Goal: Information Seeking & Learning: Learn about a topic

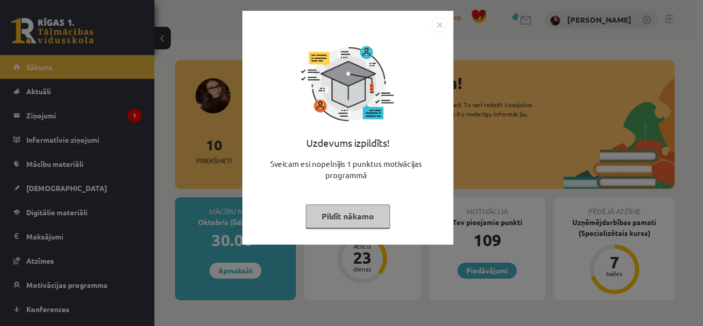
click at [440, 24] on img "Close" at bounding box center [438, 24] width 15 height 15
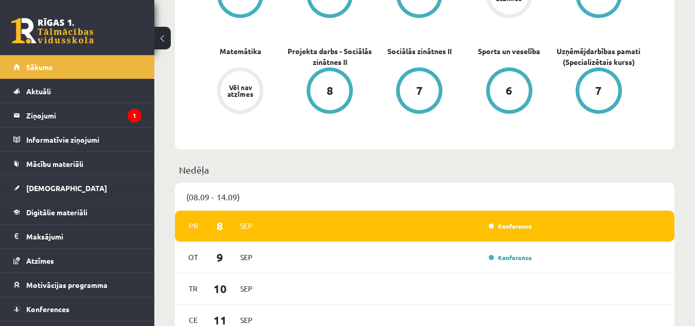
scroll to position [421, 0]
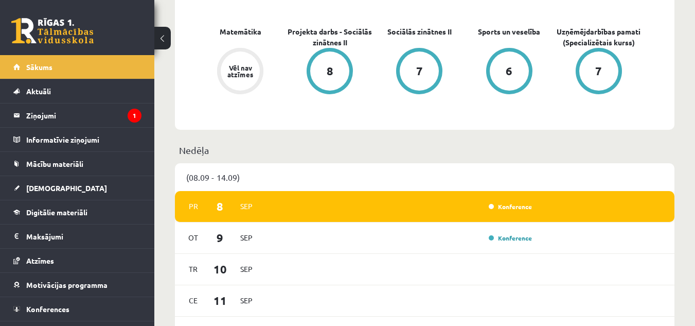
click at [459, 210] on div "Konference" at bounding box center [400, 206] width 271 height 11
click at [112, 111] on legend "Ziņojumi 1" at bounding box center [83, 115] width 115 height 24
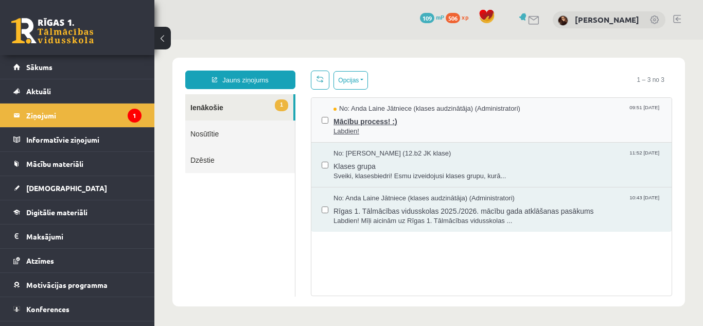
click at [413, 129] on span "Labdien!" at bounding box center [497, 132] width 328 height 10
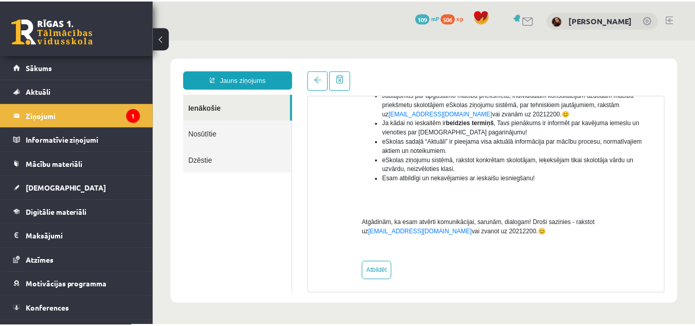
scroll to position [273, 0]
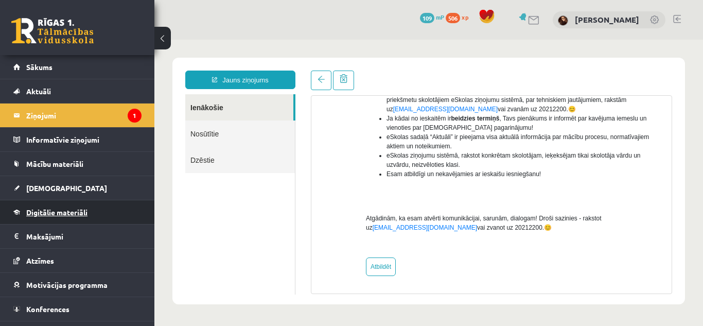
click at [59, 215] on span "Digitālie materiāli" at bounding box center [56, 211] width 61 height 9
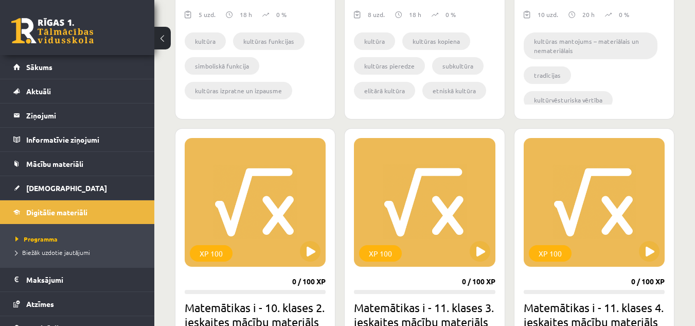
scroll to position [895, 0]
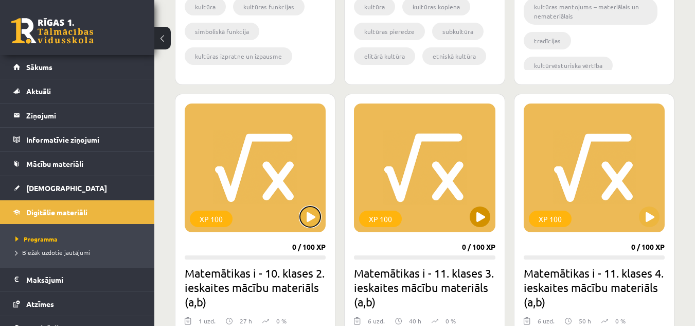
drag, startPoint x: 377, startPoint y: 210, endPoint x: 427, endPoint y: 222, distance: 51.2
click at [389, 214] on div "XP 100 0 / 100 XP Matemātikas i - 10. klases 1. ieskaites mācību materiāls (a,b…" at bounding box center [424, 81] width 499 height 1367
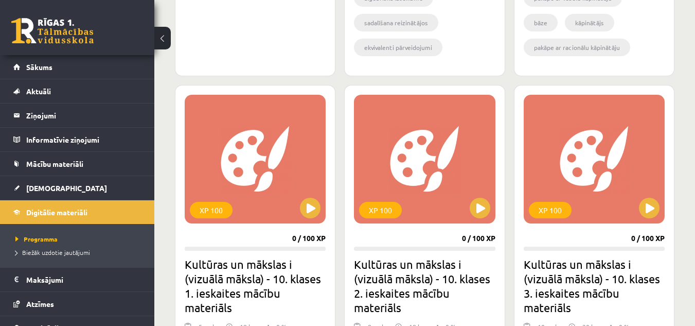
scroll to position [494, 0]
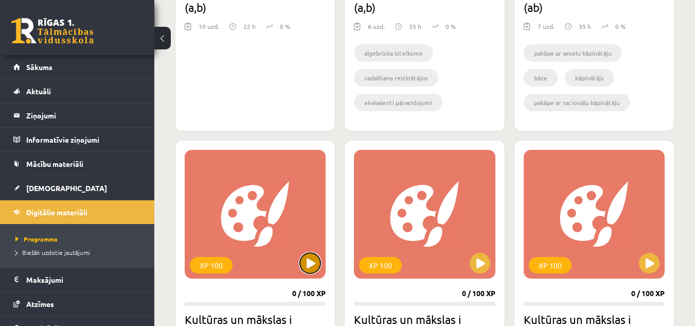
click at [314, 263] on button at bounding box center [310, 263] width 21 height 21
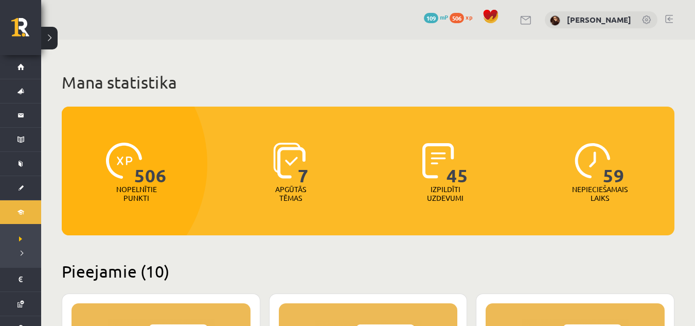
scroll to position [493, 0]
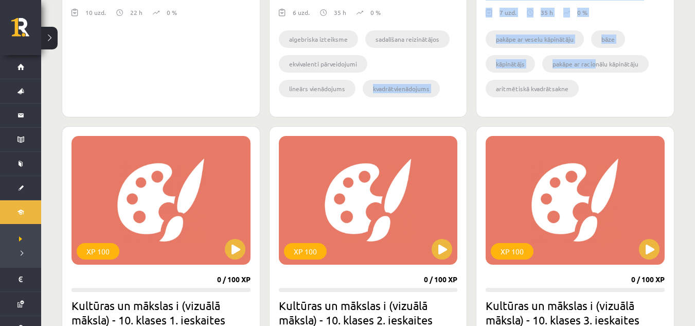
drag, startPoint x: 497, startPoint y: 68, endPoint x: 649, endPoint y: 70, distance: 151.2
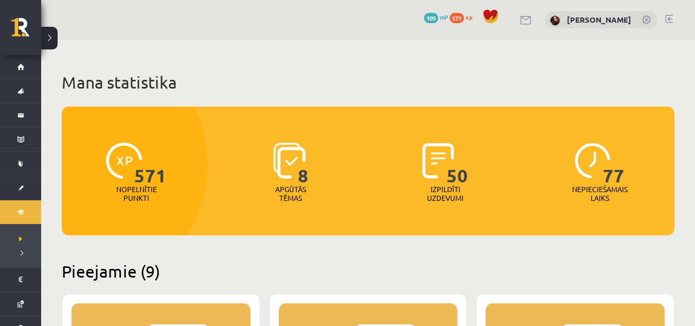
scroll to position [502, 0]
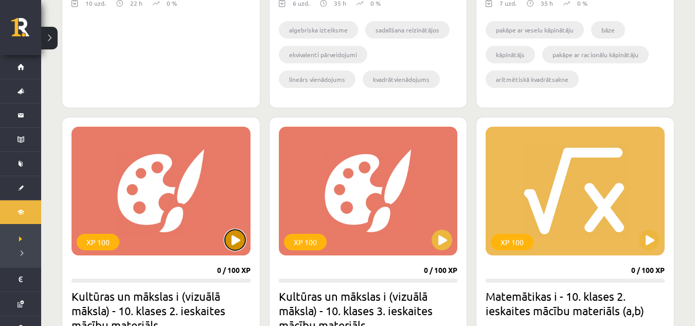
click at [238, 234] on button at bounding box center [235, 239] width 21 height 21
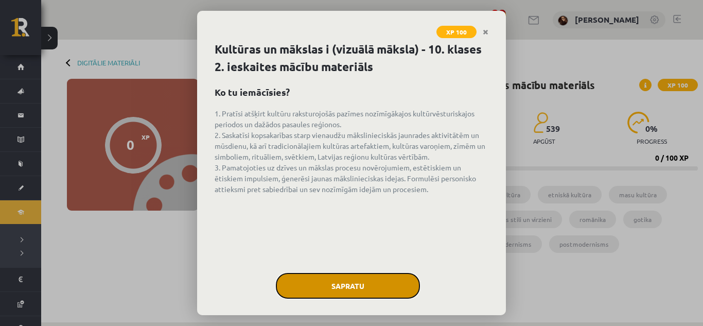
click at [336, 294] on button "Sapratu" at bounding box center [348, 286] width 144 height 26
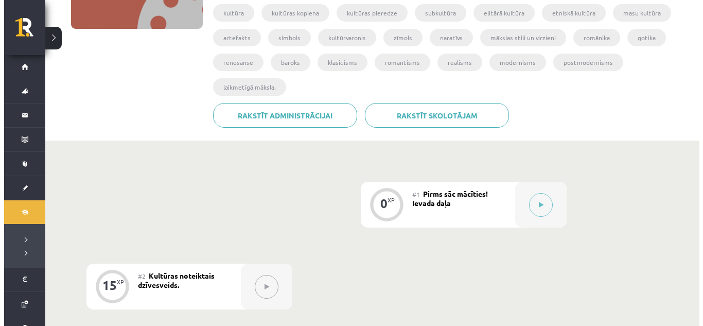
scroll to position [200, 0]
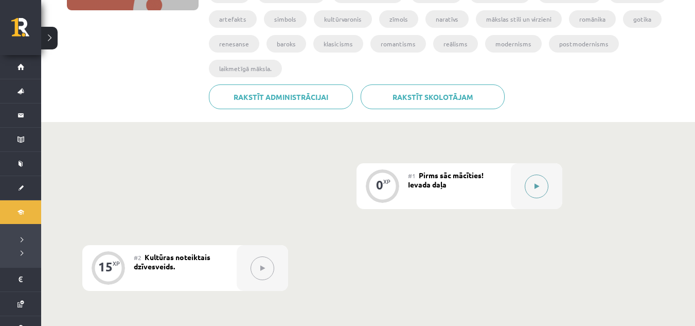
click at [532, 188] on button at bounding box center [537, 186] width 24 height 24
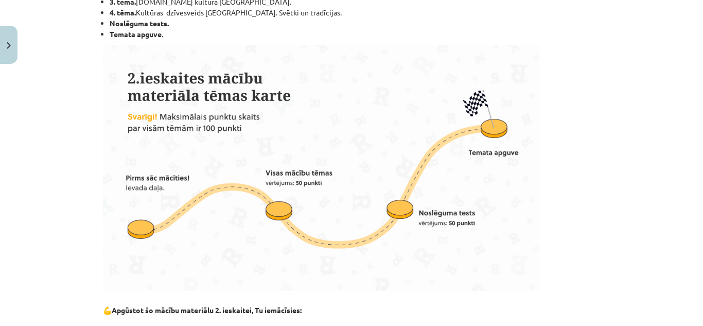
scroll to position [759, 0]
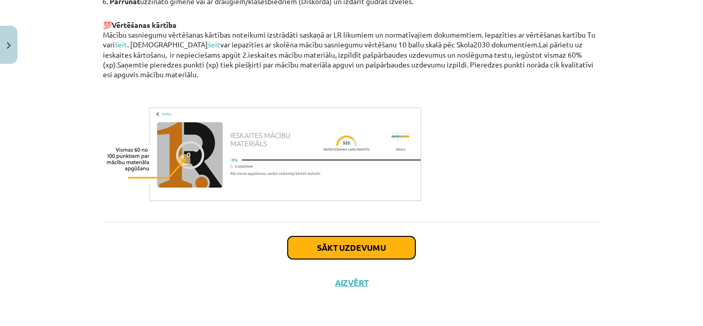
click at [401, 242] on button "Sākt uzdevumu" at bounding box center [351, 247] width 128 height 23
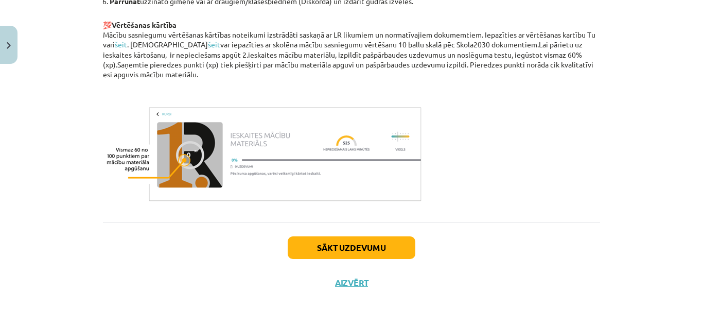
scroll to position [26, 0]
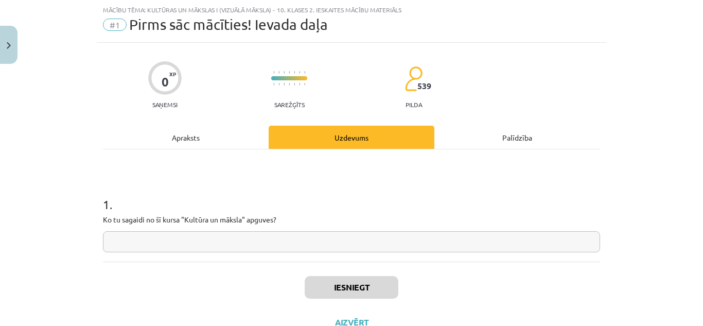
click at [401, 242] on input "text" at bounding box center [351, 241] width 497 height 21
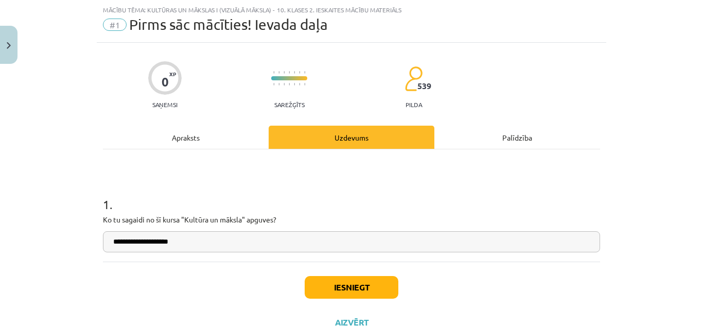
type input "**********"
click at [330, 284] on button "Iesniegt" at bounding box center [351, 287] width 94 height 23
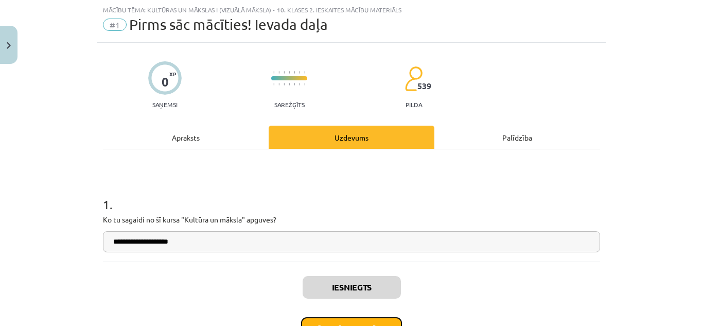
click at [336, 323] on button "Nākamā nodarbība" at bounding box center [351, 329] width 101 height 24
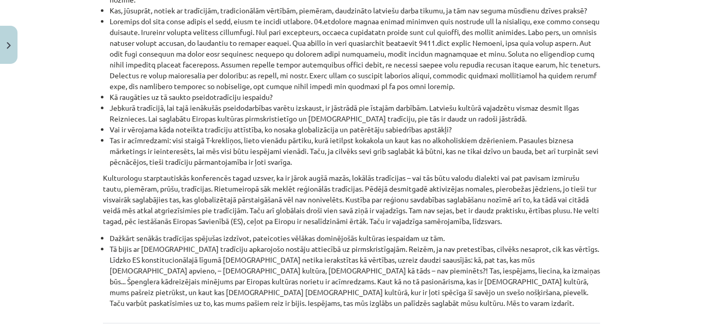
scroll to position [1221, 0]
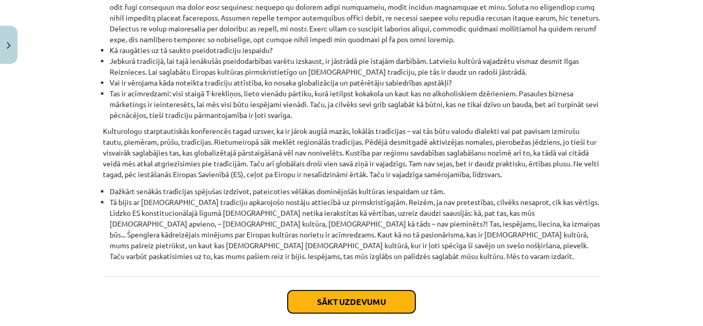
click at [355, 290] on button "Sākt uzdevumu" at bounding box center [351, 301] width 128 height 23
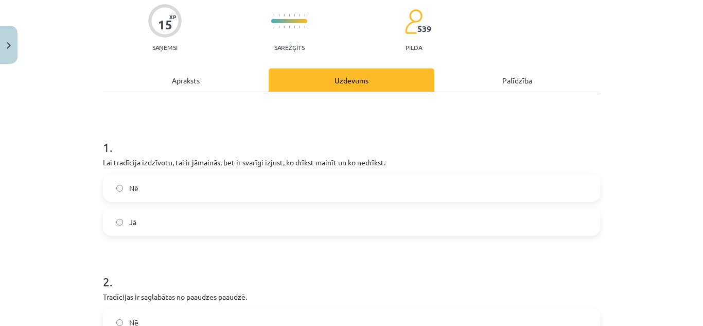
scroll to position [101, 0]
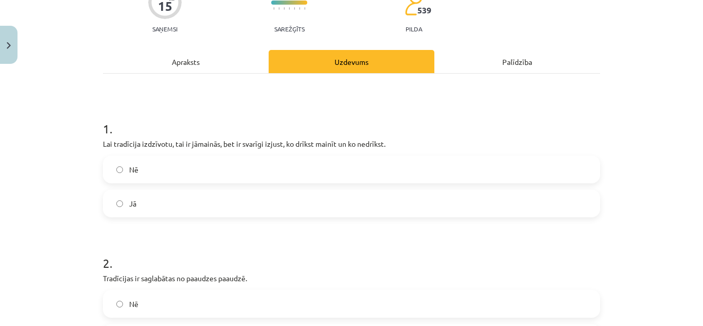
click at [316, 202] on label "Jā" at bounding box center [351, 203] width 495 height 26
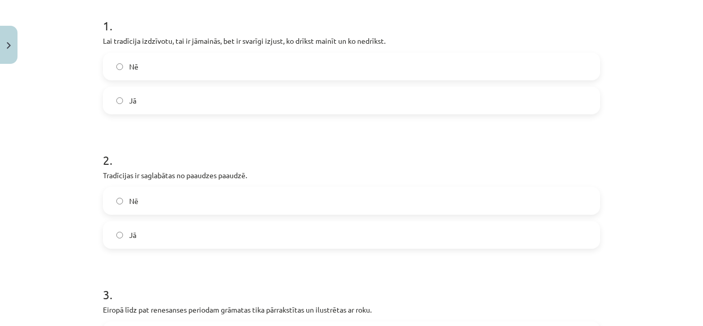
scroll to position [238, 0]
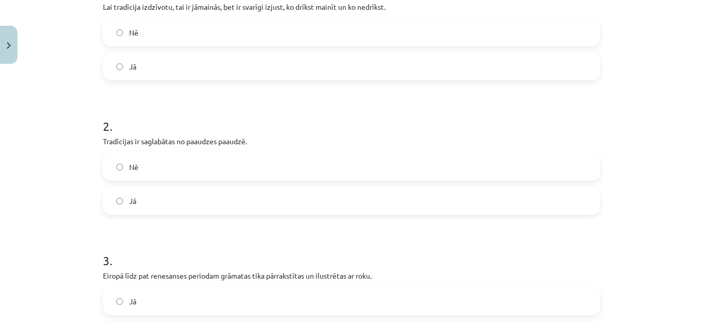
click at [271, 201] on label "Jā" at bounding box center [351, 201] width 495 height 26
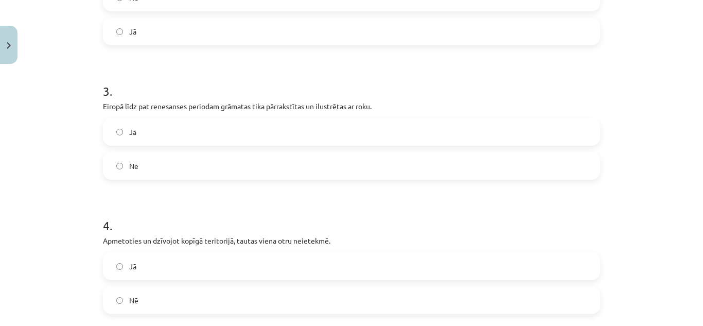
scroll to position [425, 0]
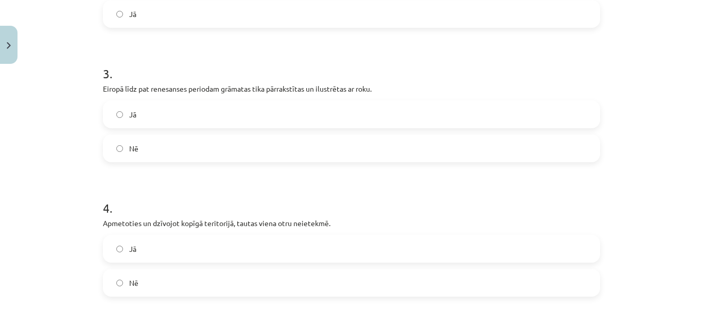
click at [257, 139] on label "Nē" at bounding box center [351, 148] width 495 height 26
click at [250, 124] on label "Jā" at bounding box center [351, 114] width 495 height 26
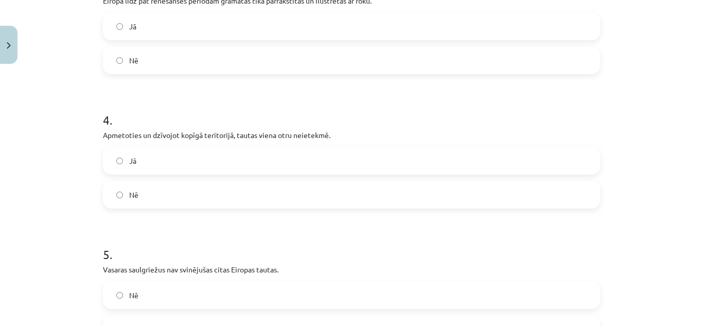
scroll to position [531, 0]
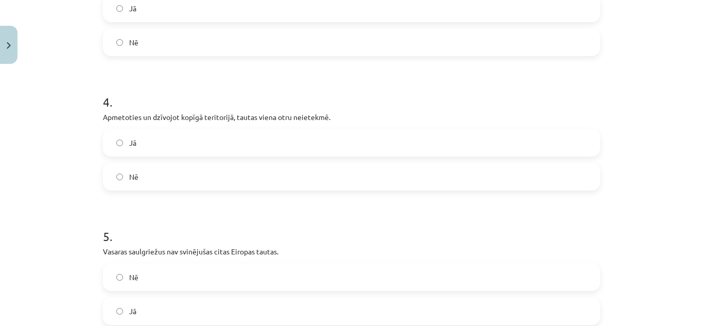
click at [232, 181] on label "Nē" at bounding box center [351, 177] width 495 height 26
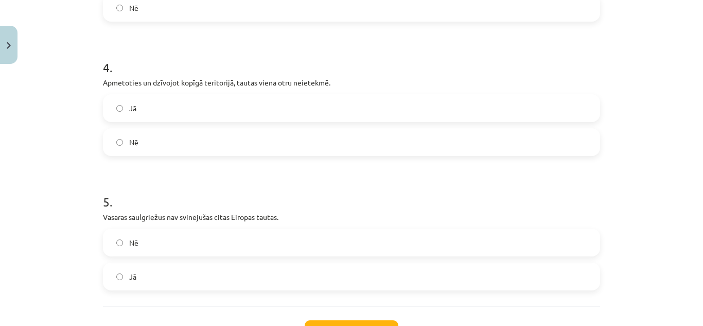
scroll to position [617, 0]
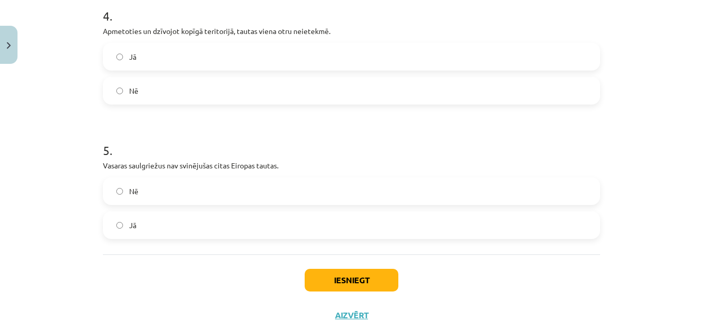
click at [233, 218] on label "Jā" at bounding box center [351, 225] width 495 height 26
click at [350, 272] on button "Iesniegt" at bounding box center [351, 279] width 94 height 23
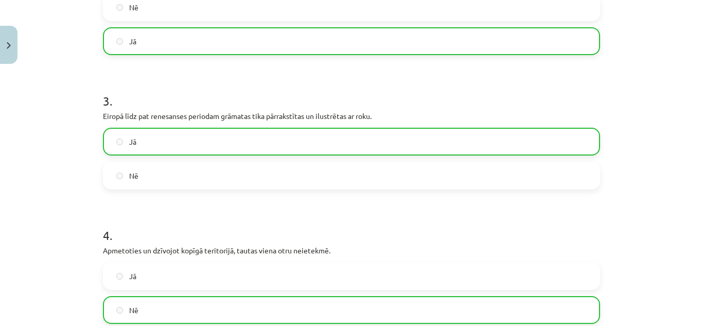
scroll to position [682, 0]
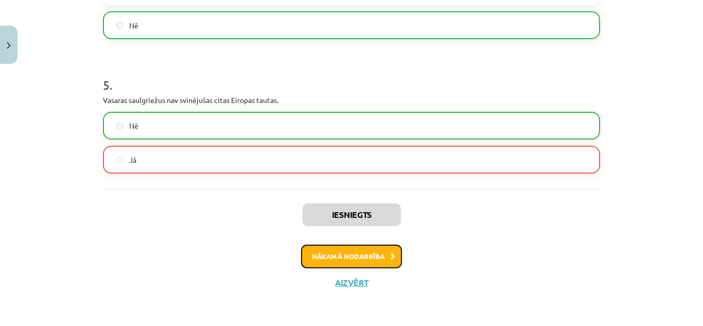
click at [376, 256] on button "Nākamā nodarbība" at bounding box center [351, 256] width 101 height 24
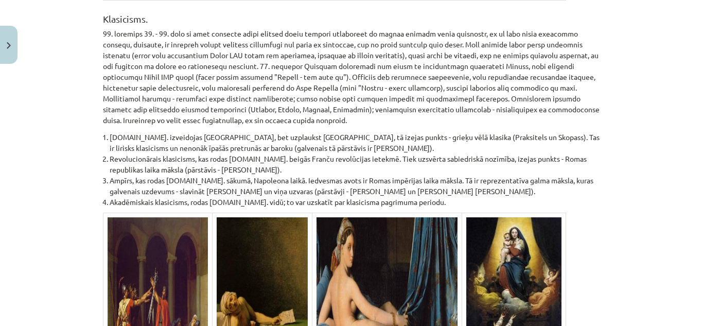
scroll to position [6844, 0]
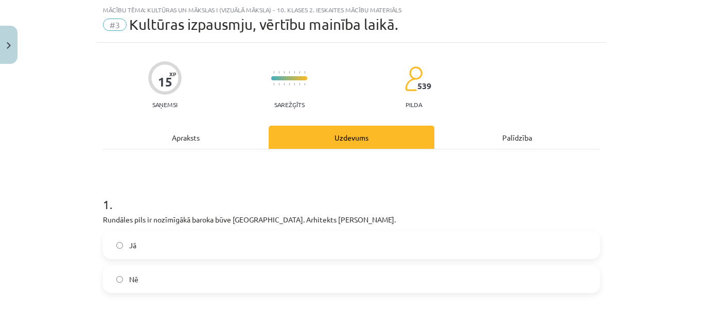
click at [349, 242] on label "Jā" at bounding box center [351, 245] width 495 height 26
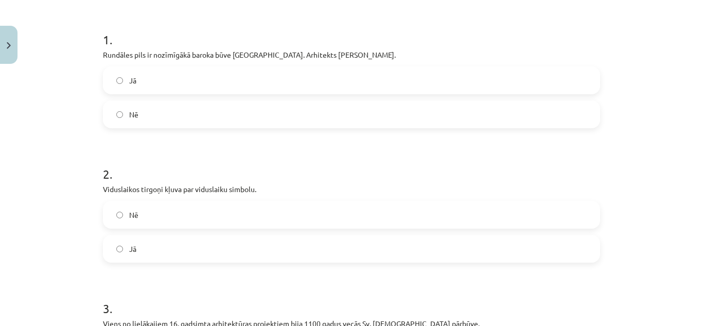
scroll to position [209, 0]
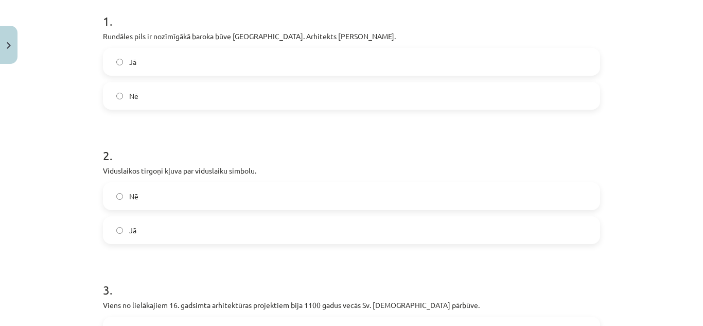
click at [323, 200] on label "Nē" at bounding box center [351, 196] width 495 height 26
click at [319, 226] on label "Jā" at bounding box center [351, 230] width 495 height 26
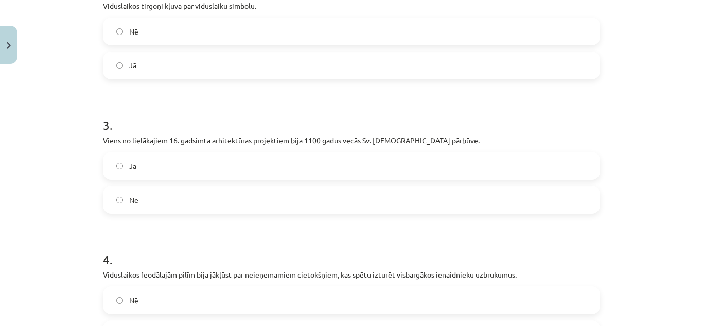
scroll to position [390, 0]
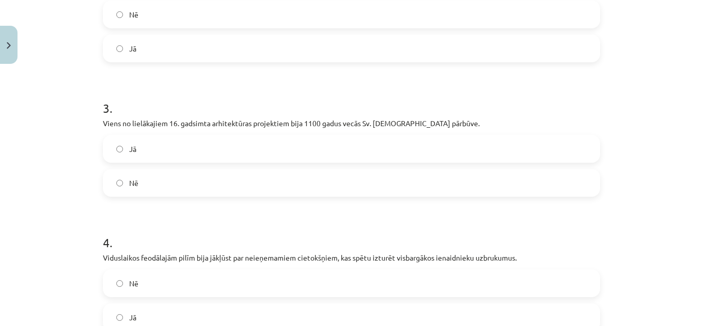
click at [358, 153] on label "Jā" at bounding box center [351, 149] width 495 height 26
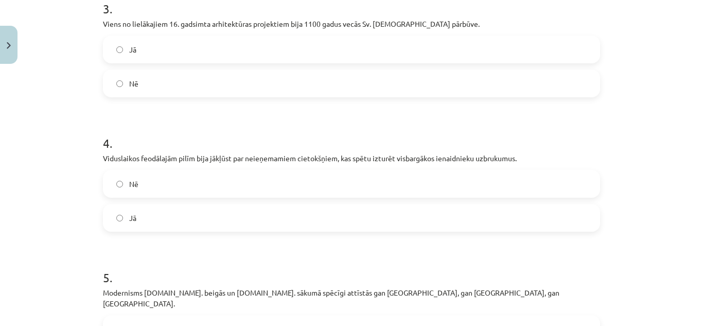
scroll to position [524, 0]
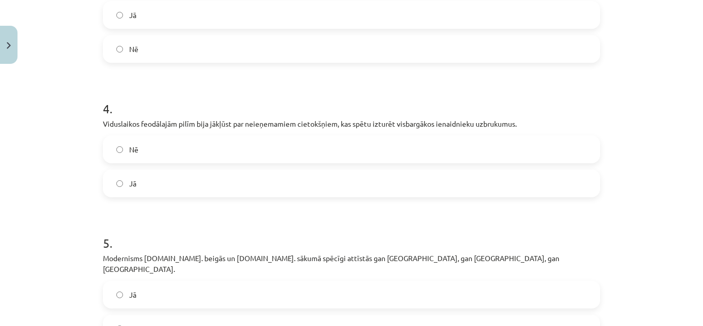
click at [352, 172] on label "Jā" at bounding box center [351, 183] width 495 height 26
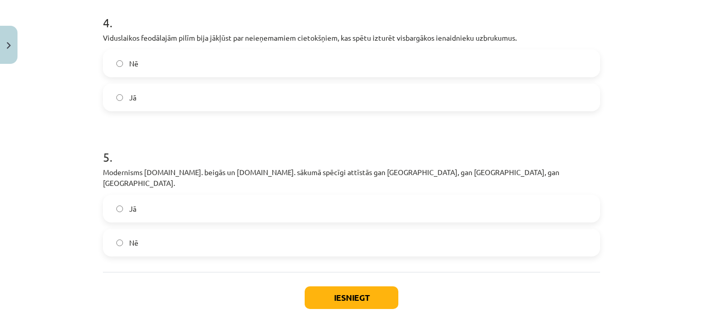
scroll to position [627, 0]
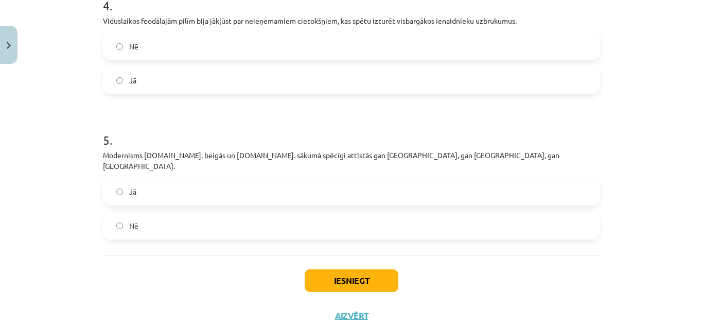
click at [355, 178] on label "Jā" at bounding box center [351, 191] width 495 height 26
click at [335, 271] on button "Iesniegt" at bounding box center [351, 280] width 94 height 23
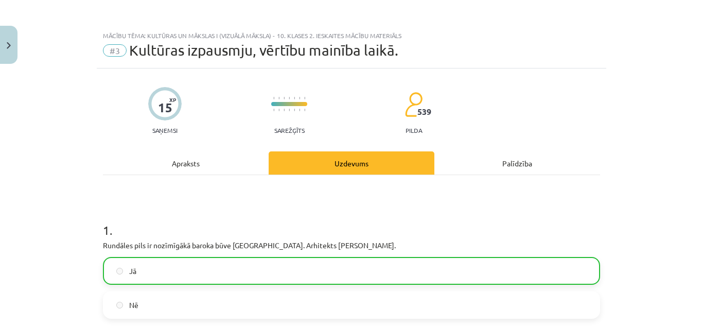
scroll to position [682, 0]
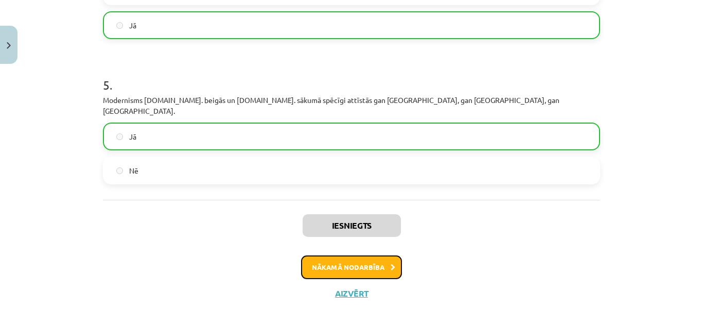
click at [348, 255] on button "Nākamā nodarbība" at bounding box center [351, 267] width 101 height 24
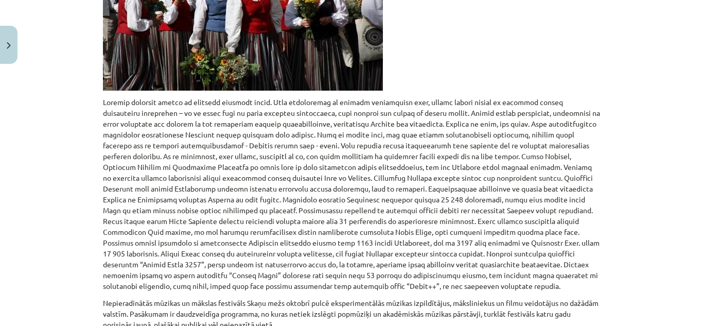
scroll to position [704, 0]
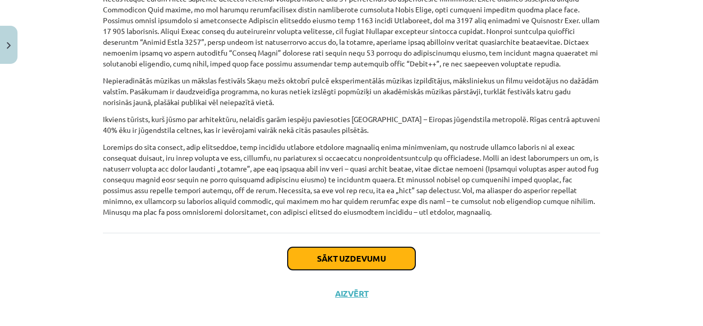
click at [350, 247] on button "Sākt uzdevumu" at bounding box center [351, 258] width 128 height 23
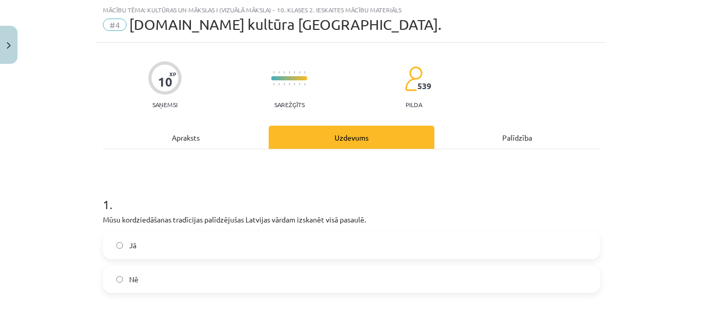
click at [337, 247] on label "Jā" at bounding box center [351, 245] width 495 height 26
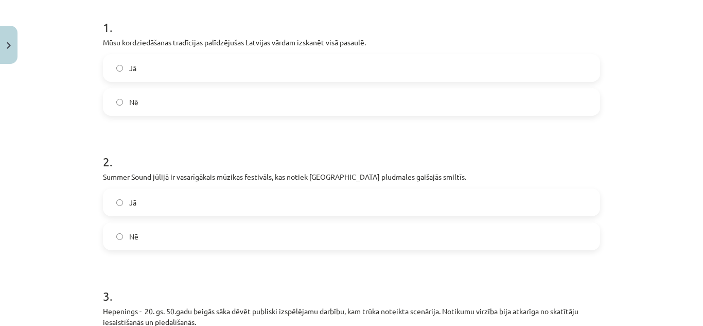
scroll to position [220, 0]
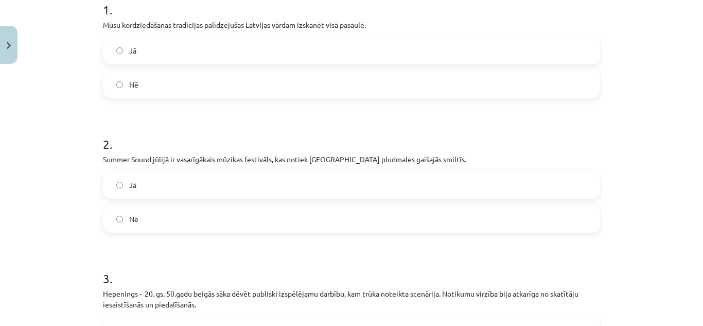
click at [343, 191] on label "Jā" at bounding box center [351, 185] width 495 height 26
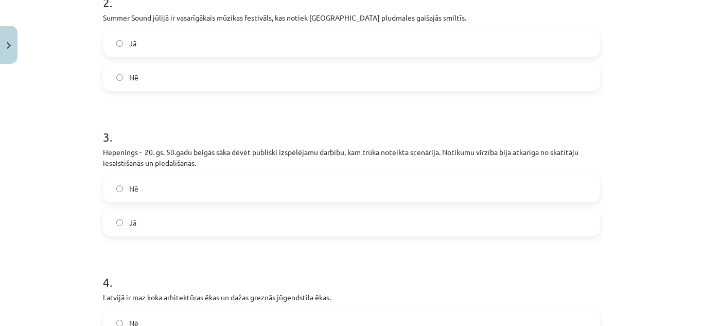
scroll to position [380, 0]
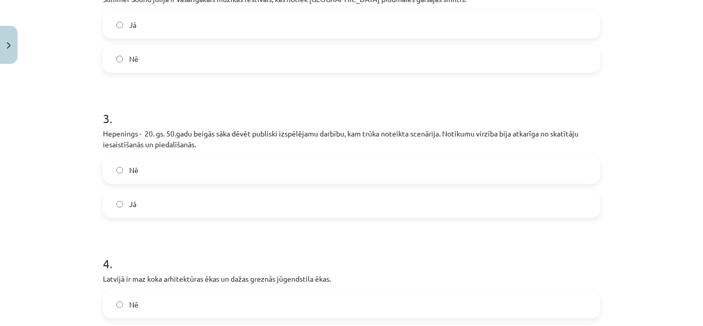
click at [416, 205] on label "Jā" at bounding box center [351, 204] width 495 height 26
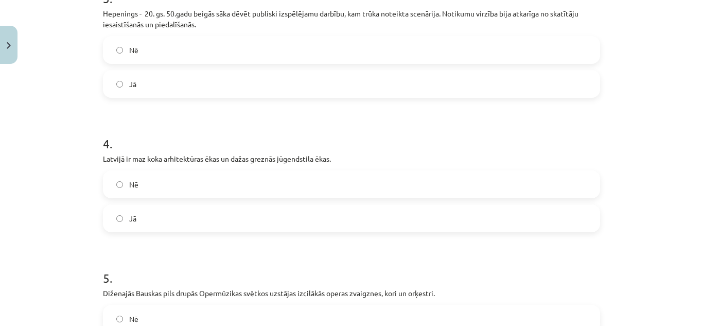
scroll to position [517, 0]
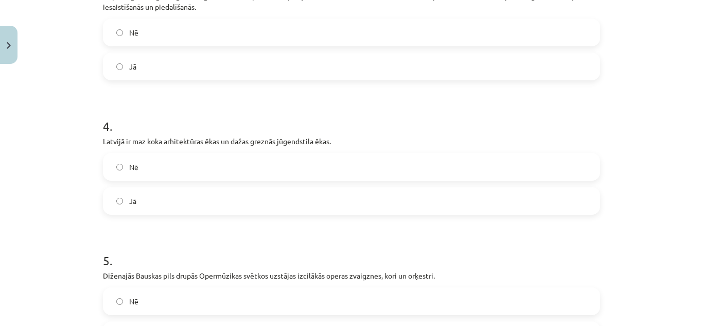
click at [382, 171] on label "Nē" at bounding box center [351, 167] width 495 height 26
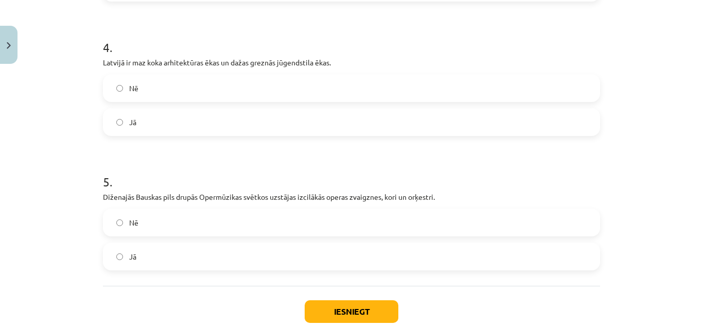
scroll to position [620, 0]
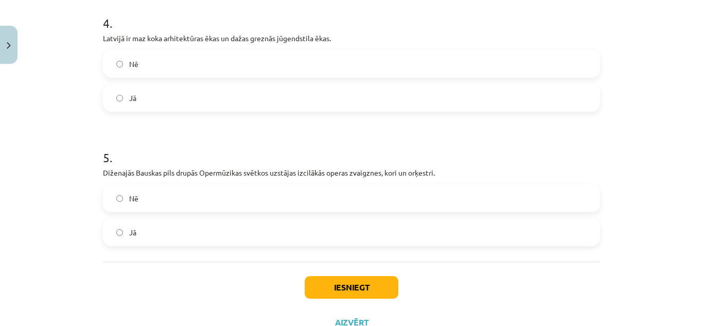
click at [333, 235] on label "Jā" at bounding box center [351, 232] width 495 height 26
click at [331, 285] on button "Iesniegt" at bounding box center [351, 287] width 94 height 23
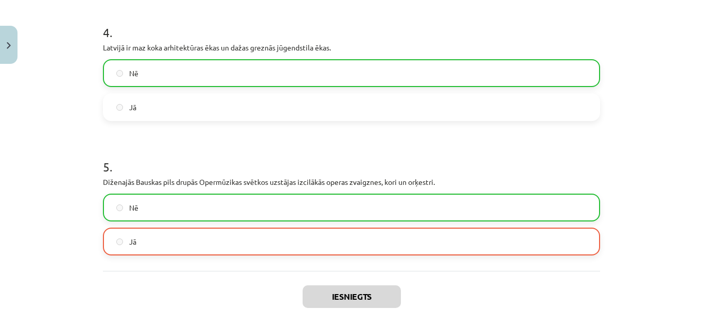
scroll to position [693, 0]
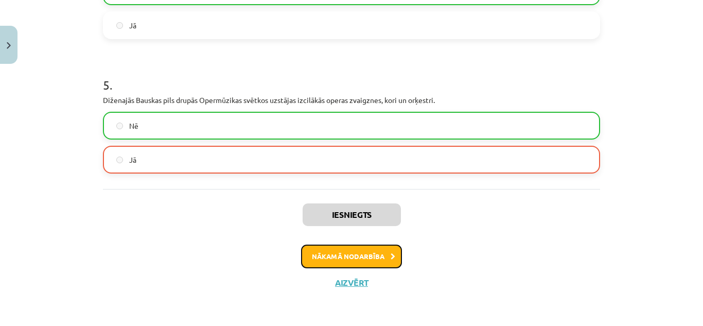
click at [364, 257] on button "Nākamā nodarbība" at bounding box center [351, 256] width 101 height 24
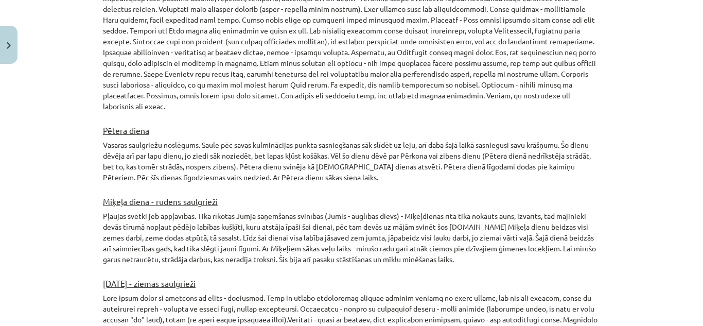
scroll to position [1775, 0]
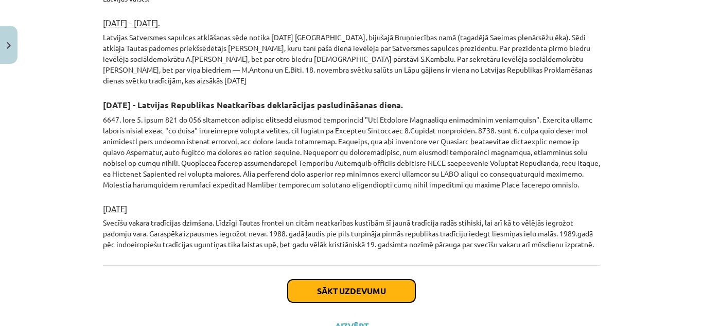
click at [367, 279] on button "Sākt uzdevumu" at bounding box center [351, 290] width 128 height 23
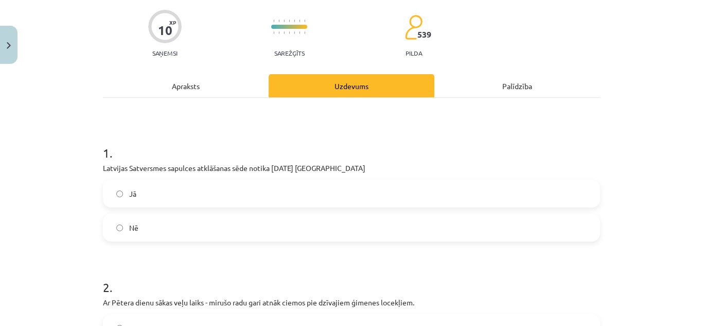
scroll to position [94, 0]
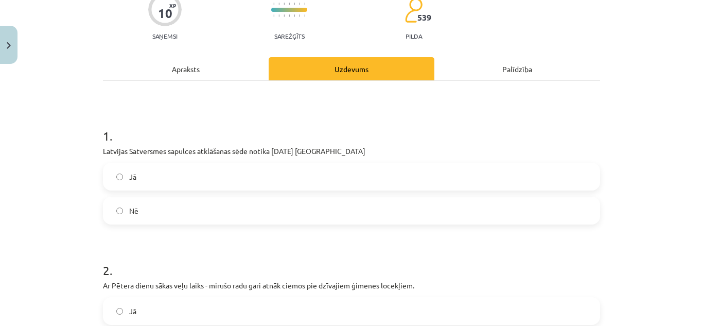
click at [357, 182] on label "Jā" at bounding box center [351, 177] width 495 height 26
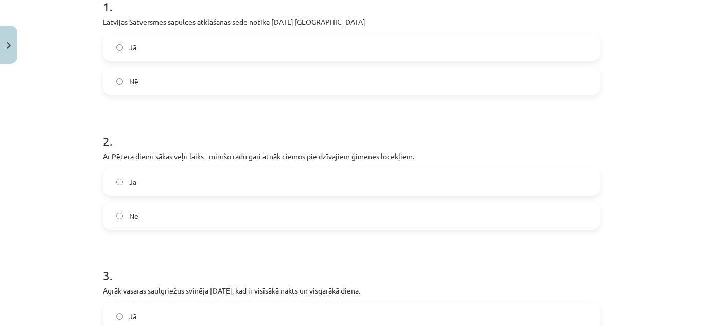
scroll to position [242, 0]
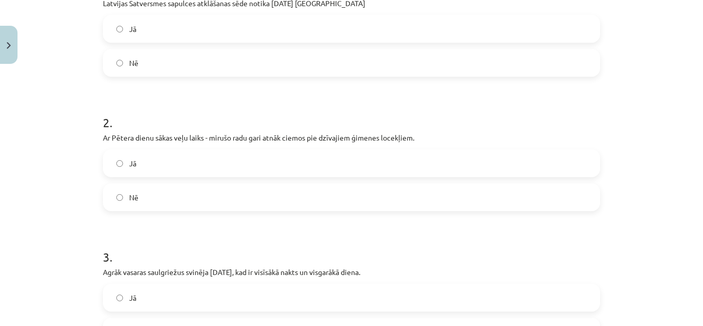
click at [355, 168] on label "Jā" at bounding box center [351, 163] width 495 height 26
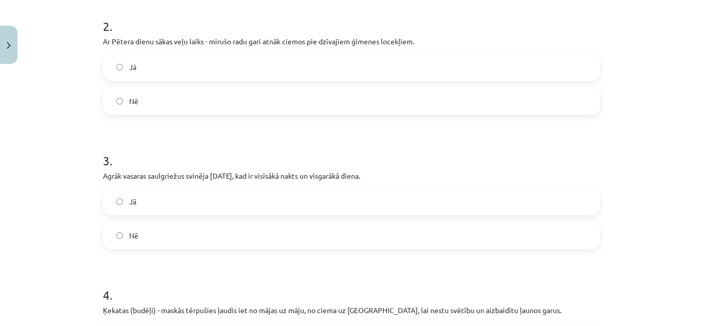
scroll to position [356, 0]
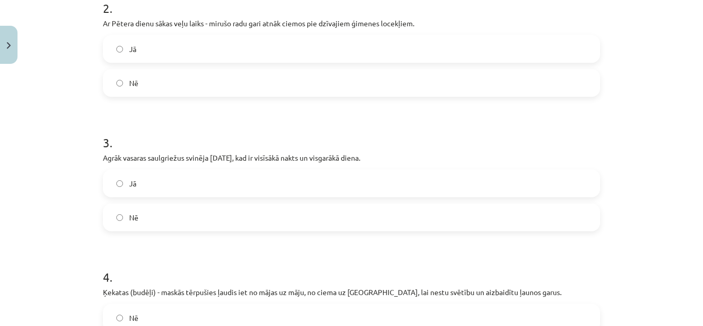
click at [353, 194] on label "Jā" at bounding box center [351, 183] width 495 height 26
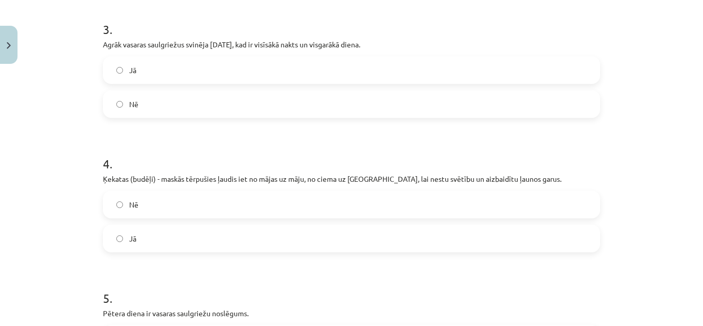
scroll to position [488, 0]
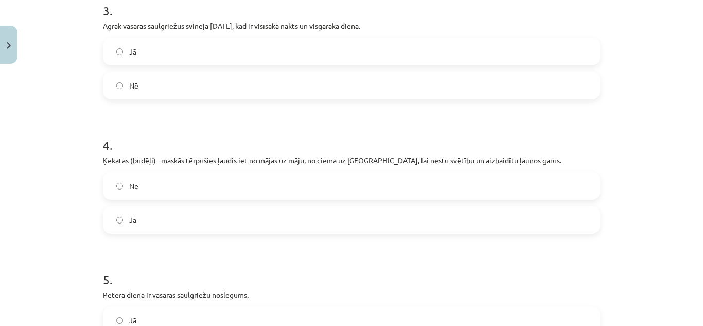
click at [319, 228] on label "Jā" at bounding box center [351, 220] width 495 height 26
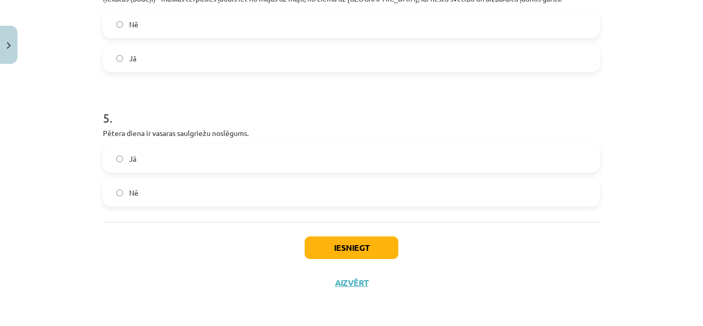
click at [297, 165] on label "Jā" at bounding box center [351, 159] width 495 height 26
click at [328, 249] on button "Iesniegt" at bounding box center [351, 247] width 94 height 23
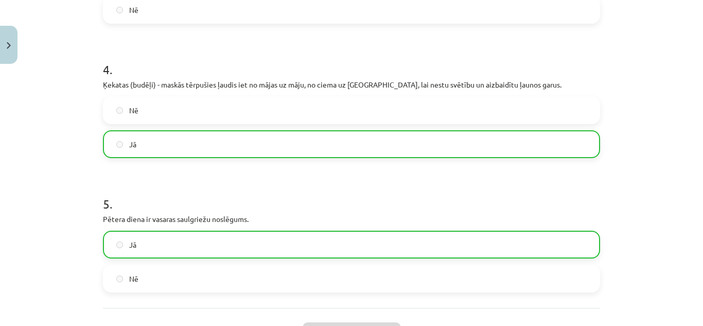
scroll to position [682, 0]
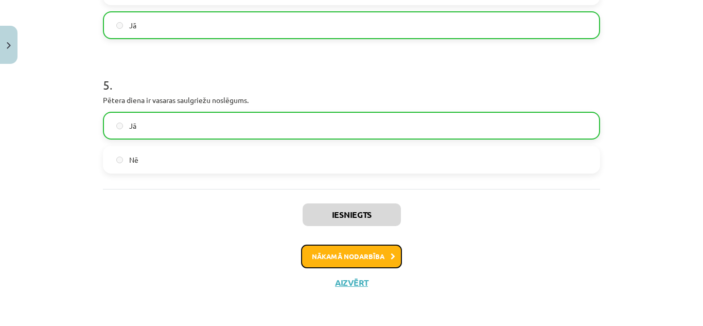
click at [349, 254] on button "Nākamā nodarbība" at bounding box center [351, 256] width 101 height 24
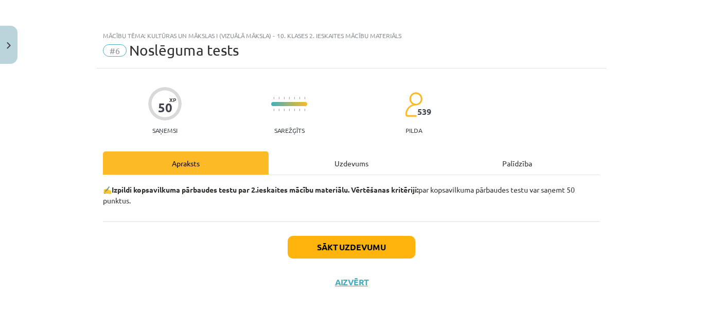
scroll to position [0, 0]
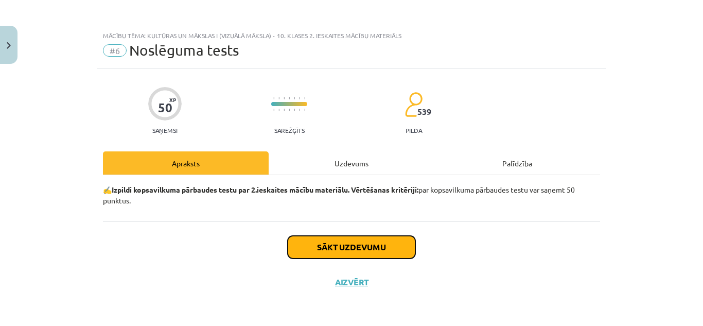
click at [359, 240] on button "Sākt uzdevumu" at bounding box center [351, 247] width 128 height 23
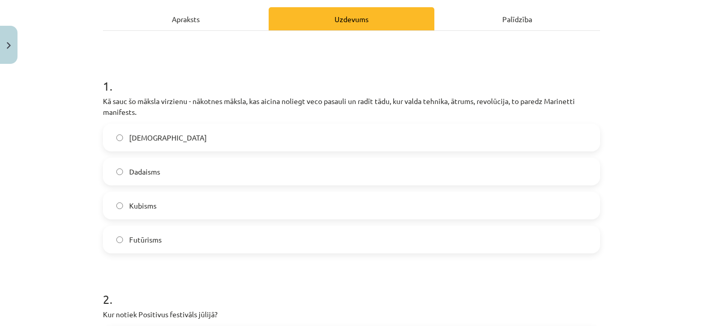
scroll to position [163, 0]
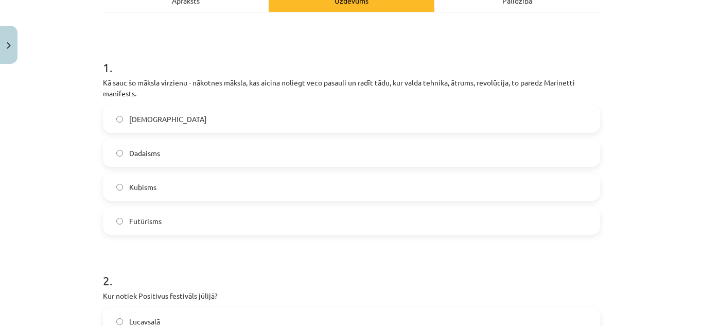
click at [397, 157] on label "Dadaisms" at bounding box center [351, 153] width 495 height 26
click at [347, 230] on label "Futūrisms" at bounding box center [351, 221] width 495 height 26
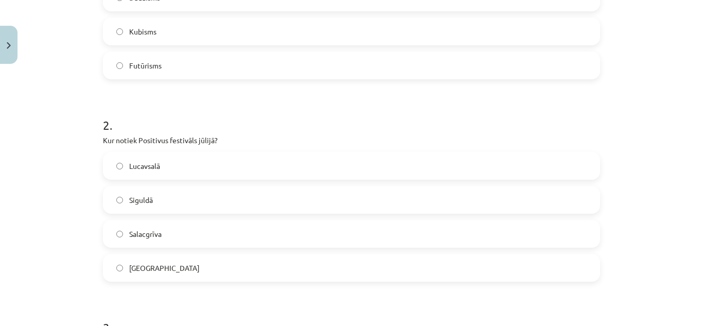
scroll to position [352, 0]
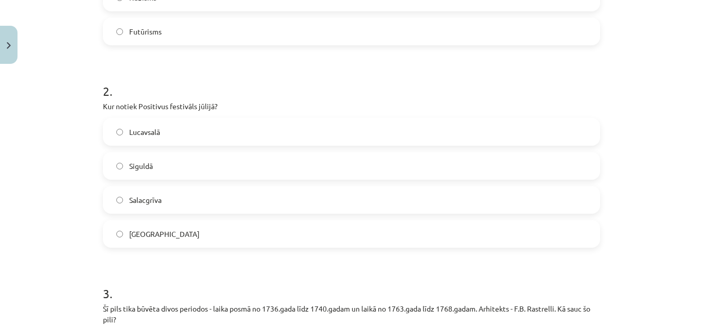
click at [333, 135] on label "Lucavsalā" at bounding box center [351, 132] width 495 height 26
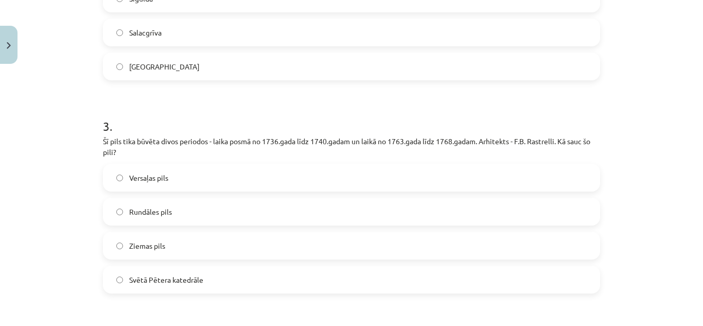
scroll to position [537, 0]
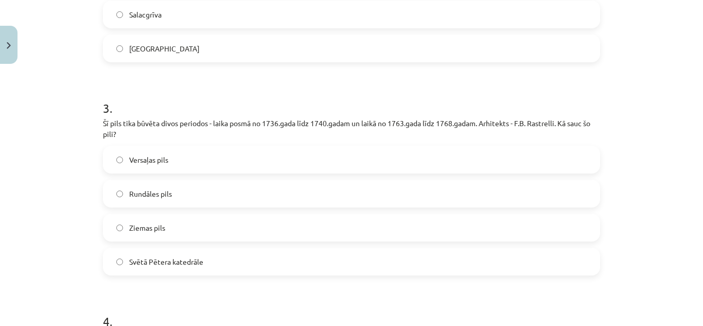
click at [313, 188] on label "Rundāles pils" at bounding box center [351, 194] width 495 height 26
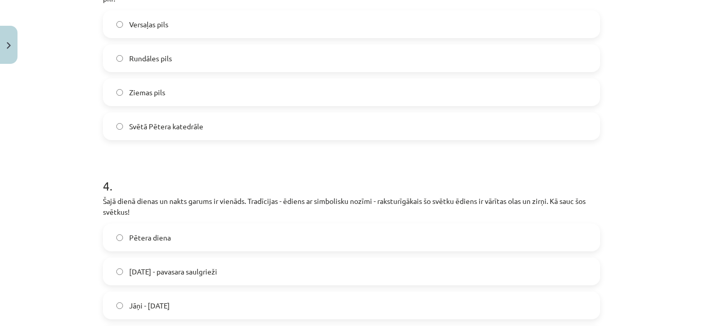
scroll to position [653, 0]
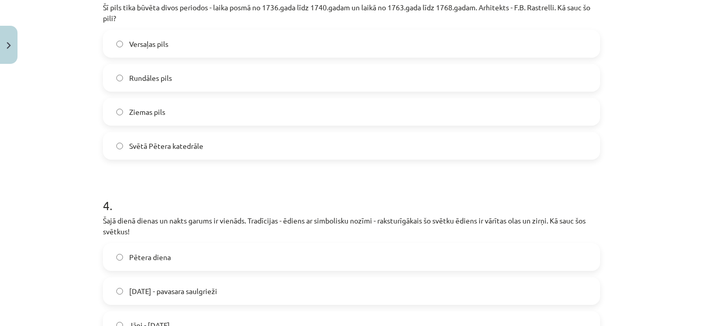
click at [280, 255] on label "Pētera diena" at bounding box center [351, 257] width 495 height 26
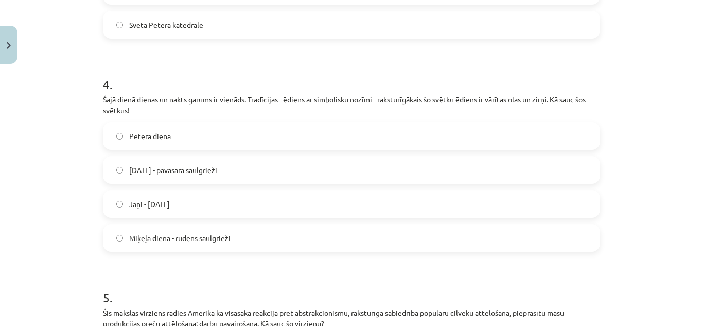
scroll to position [792, 0]
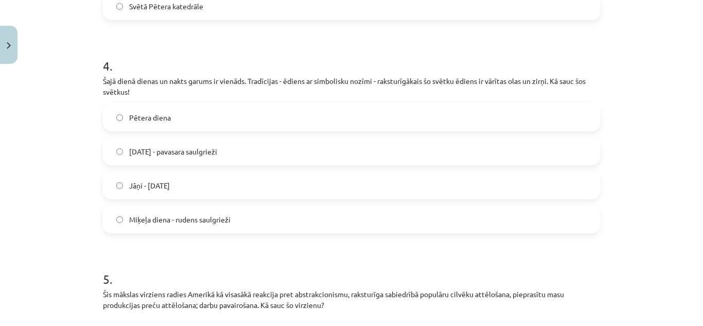
click at [299, 215] on label "Miķeļa diena - rudens saulgrieži" at bounding box center [351, 219] width 495 height 26
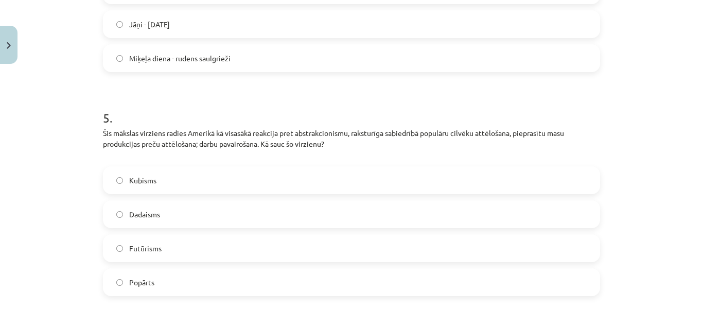
scroll to position [971, 0]
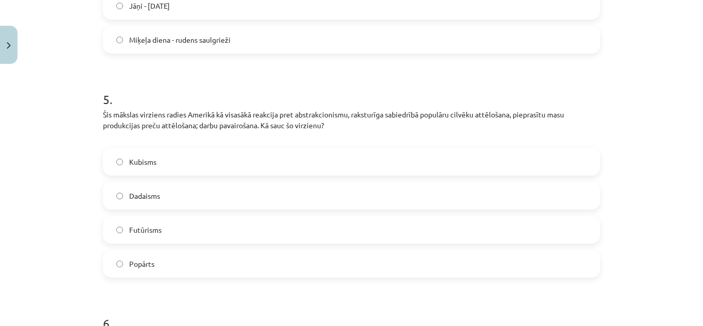
click at [341, 161] on label "Kubisms" at bounding box center [351, 162] width 495 height 26
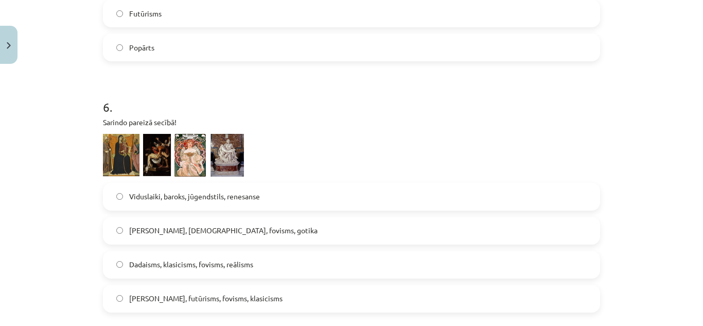
scroll to position [1205, 0]
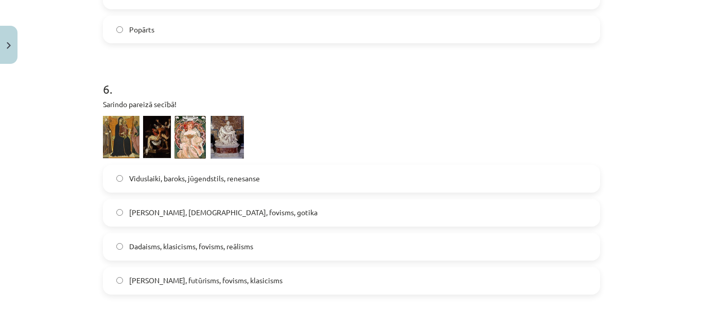
click at [327, 177] on label "Viduslaiki, baroks, jūgendstils, renesanse" at bounding box center [351, 179] width 495 height 26
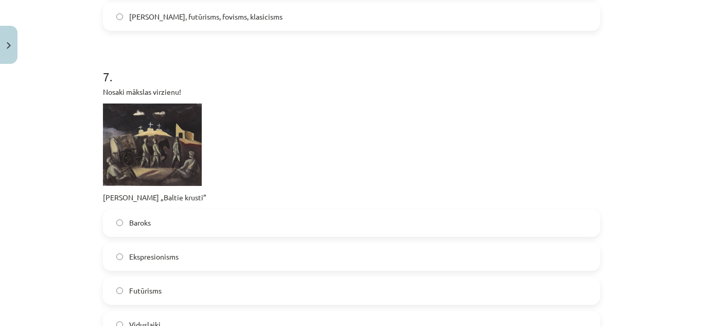
scroll to position [1487, 0]
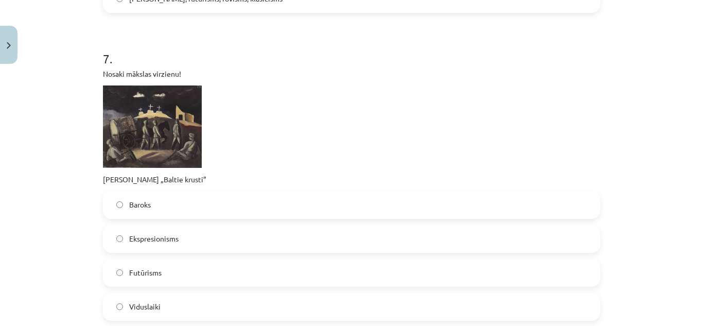
click at [274, 238] on label "Ekspresionisms" at bounding box center [351, 239] width 495 height 26
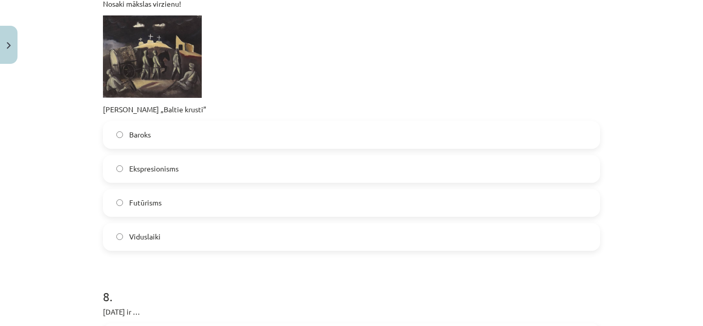
scroll to position [1538, 0]
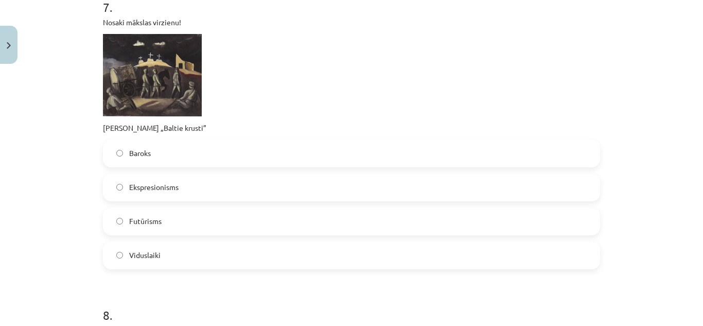
click at [265, 251] on label "Viduslaiki" at bounding box center [351, 255] width 495 height 26
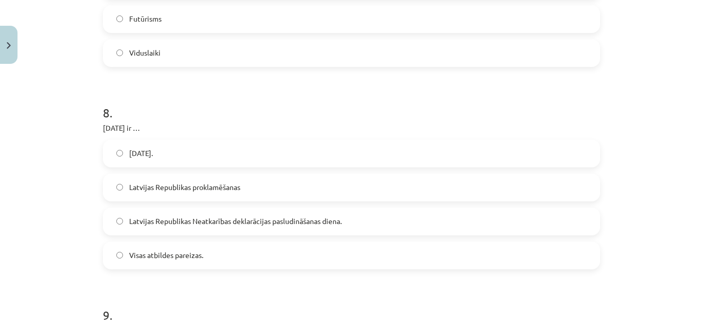
scroll to position [1758, 0]
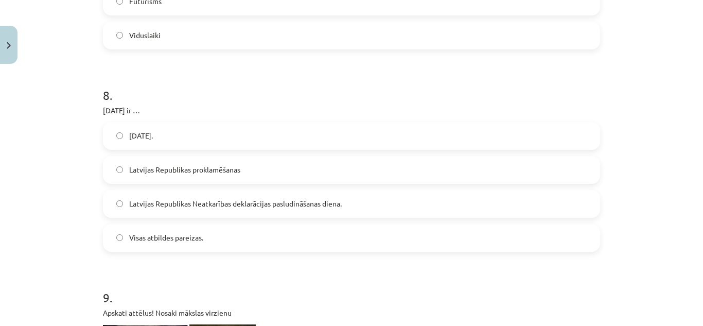
click at [250, 200] on span "Latvijas Republikas Neatkarības deklarācijas pasludināšanas diena." at bounding box center [235, 203] width 212 height 11
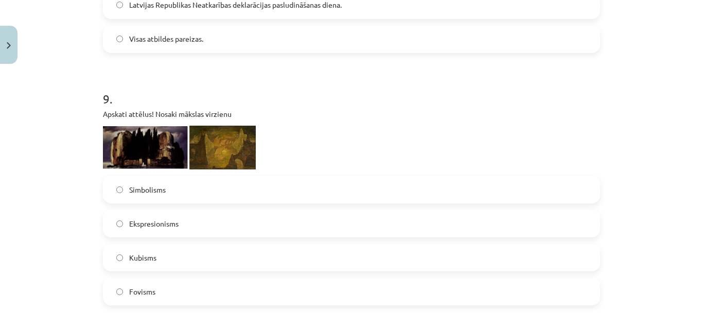
scroll to position [1975, 0]
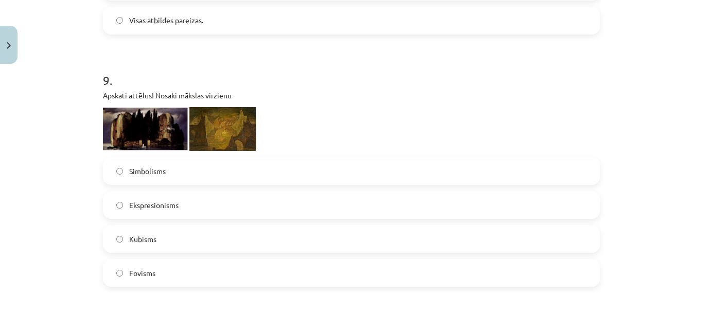
click at [233, 206] on label "Ekspresionisms" at bounding box center [351, 205] width 495 height 26
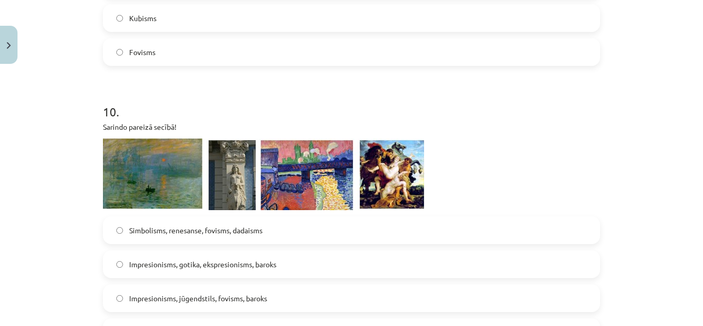
scroll to position [2213, 0]
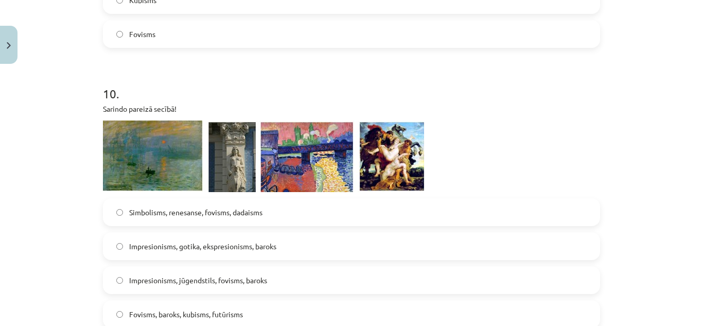
click at [241, 275] on span "Impresionisms, jūgendstils, fovisms, baroks" at bounding box center [198, 280] width 138 height 11
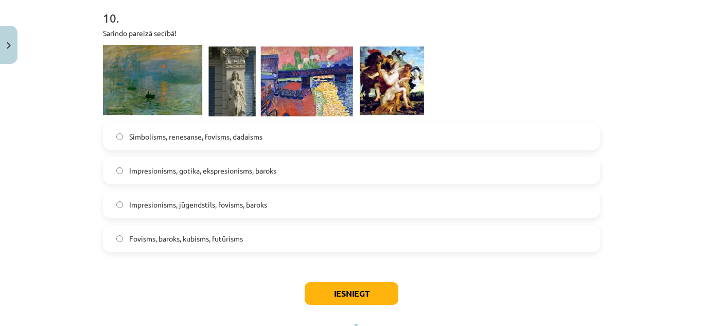
scroll to position [2335, 0]
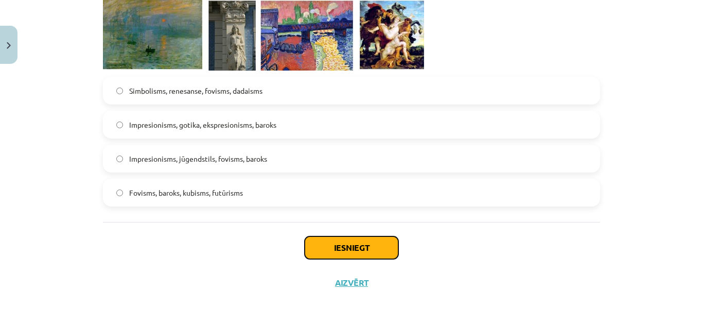
click at [348, 243] on button "Iesniegt" at bounding box center [351, 247] width 94 height 23
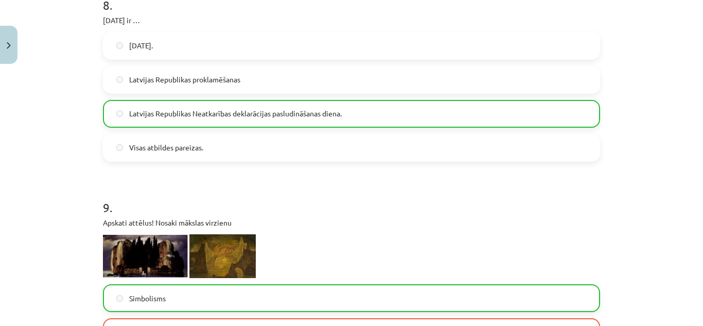
click at [366, 199] on h1 "9 ." at bounding box center [351, 198] width 497 height 32
drag, startPoint x: 366, startPoint y: 204, endPoint x: 368, endPoint y: 243, distance: 38.6
click at [368, 230] on div "9 . Apskati attēlus! Nosaki mākslas virzienu Simbolisms Ekspresionisms Kubisms …" at bounding box center [351, 298] width 497 height 232
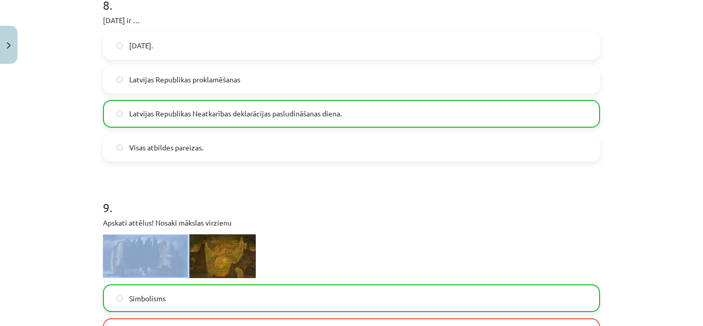
click at [368, 224] on div "Apskati attēlus! Nosaki mākslas virzienu" at bounding box center [351, 247] width 497 height 61
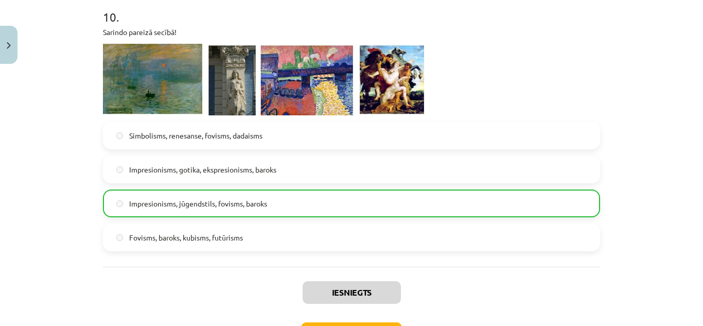
scroll to position [2368, 0]
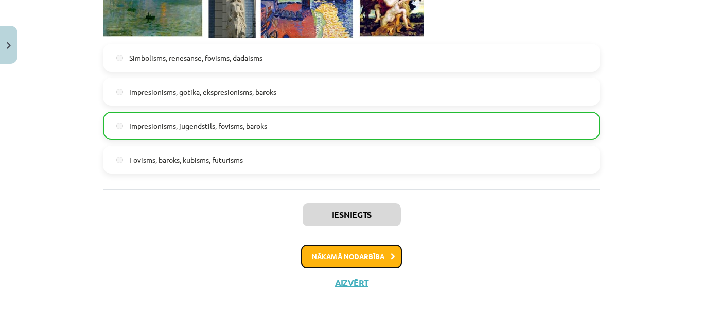
click at [381, 254] on button "Nākamā nodarbība" at bounding box center [351, 256] width 101 height 24
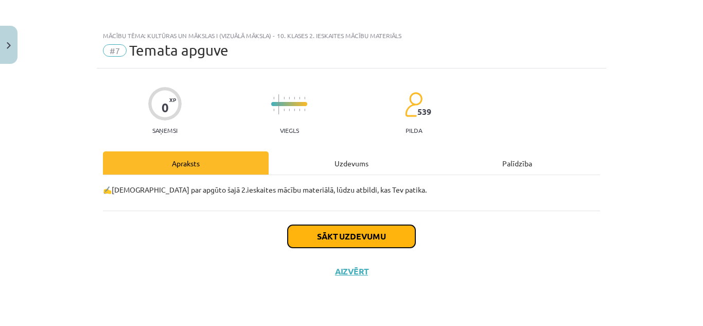
click at [382, 238] on button "Sākt uzdevumu" at bounding box center [351, 236] width 128 height 23
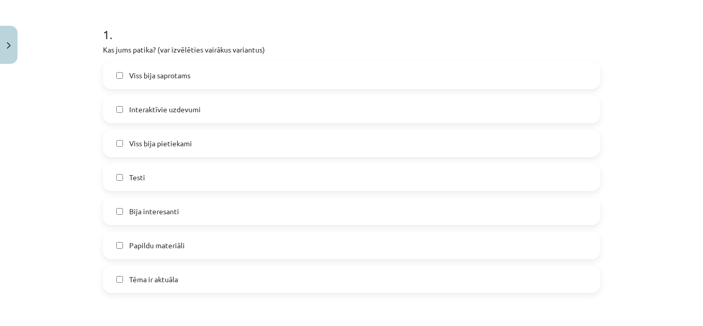
scroll to position [214, 0]
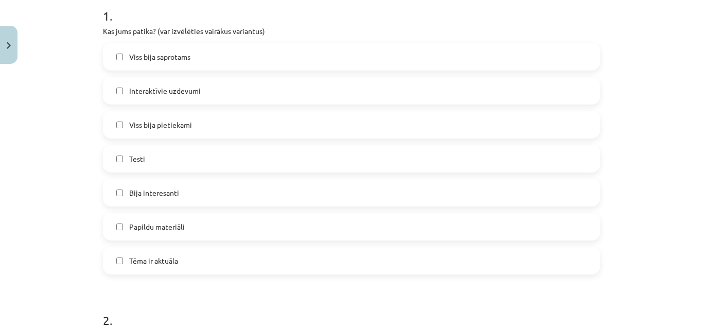
click at [318, 148] on label "Testi" at bounding box center [351, 159] width 495 height 26
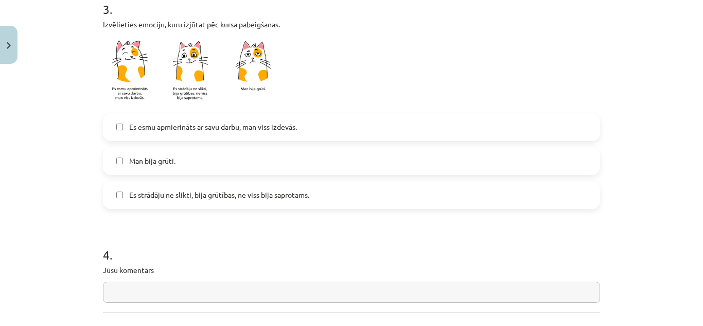
scroll to position [845, 0]
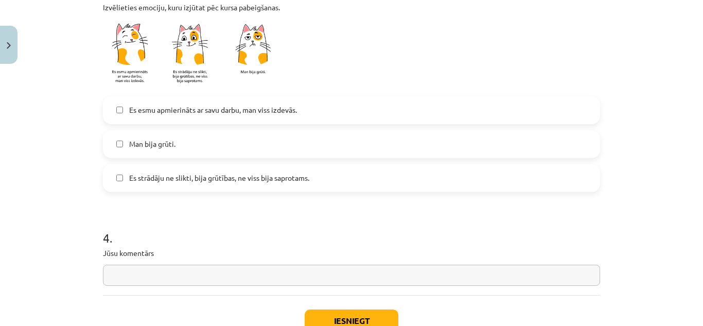
click at [253, 182] on span "Es strādāju ne slikti, bija grūtības, ne viss bija saprotams." at bounding box center [219, 177] width 180 height 11
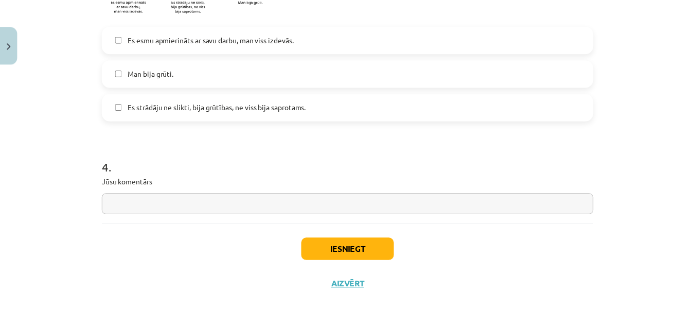
scroll to position [919, 0]
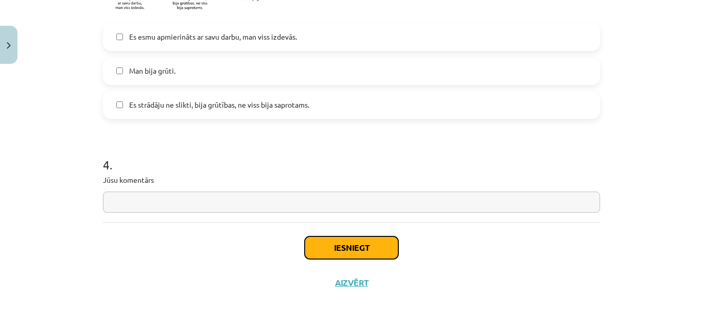
click at [341, 251] on button "Iesniegt" at bounding box center [351, 247] width 94 height 23
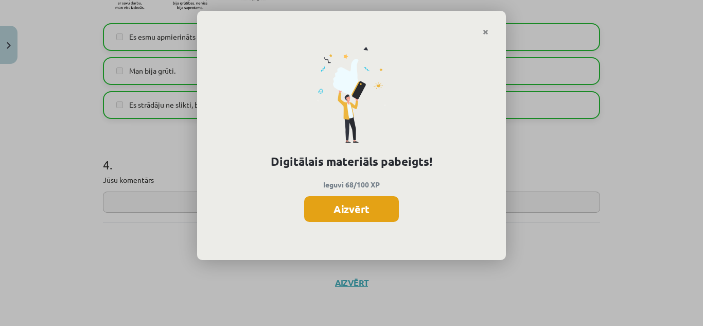
click at [350, 217] on button "Aizvērt" at bounding box center [351, 209] width 95 height 26
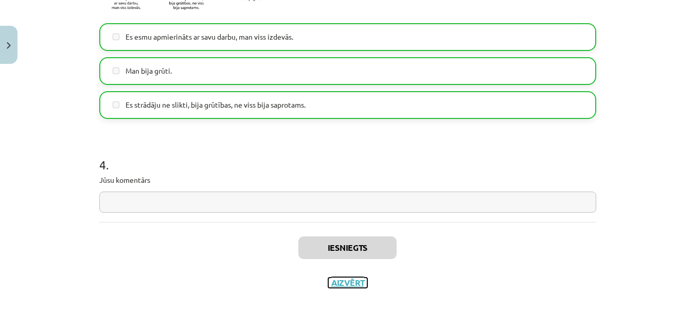
click at [347, 279] on button "Aizvērt" at bounding box center [347, 282] width 39 height 10
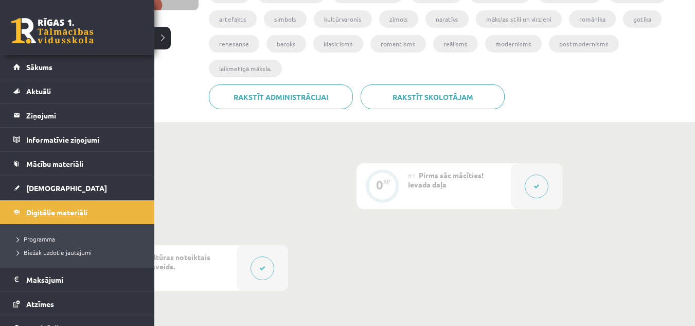
click at [37, 210] on span "Digitālie materiāli" at bounding box center [56, 211] width 61 height 9
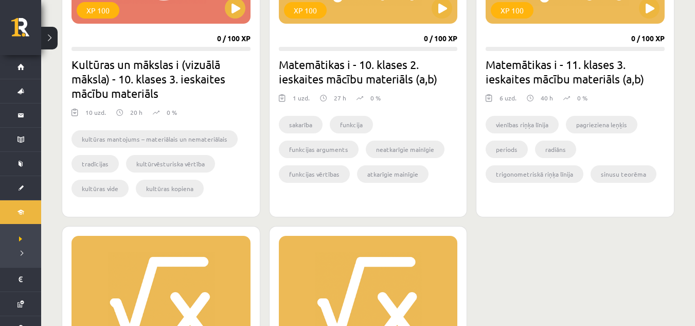
scroll to position [716, 0]
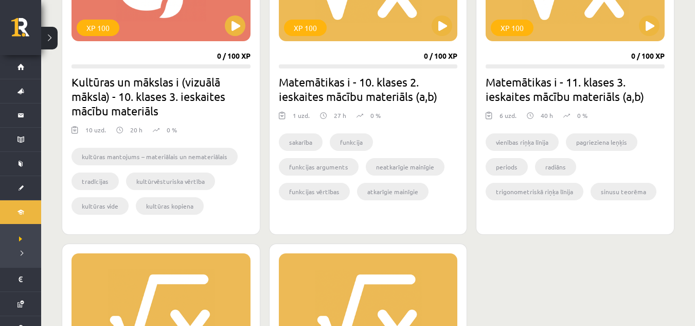
click at [403, 171] on ul "sakarība funkcija funkcijas arguments neatkarīgie mainīgie funkcijas vērtības a…" at bounding box center [368, 169] width 179 height 72
click at [403, 171] on li "neatkarīgie mainīgie" at bounding box center [405, 166] width 79 height 17
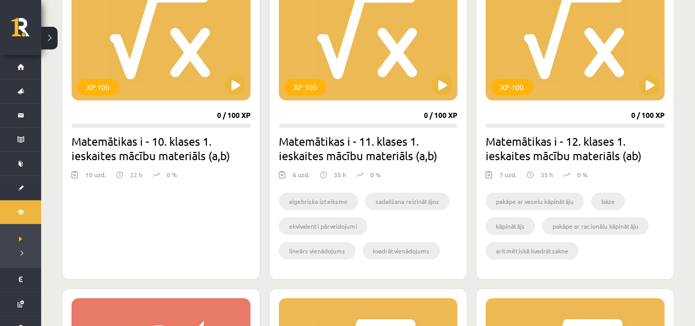
scroll to position [313, 0]
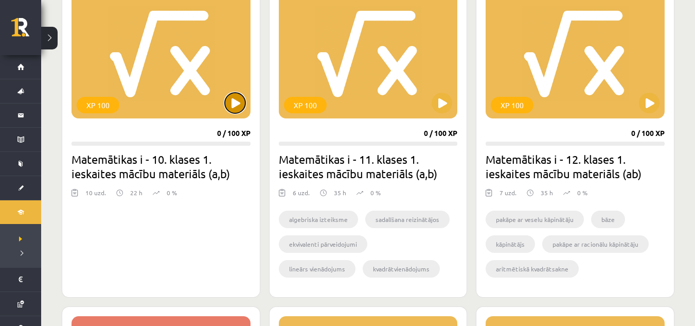
click at [236, 102] on button at bounding box center [235, 103] width 21 height 21
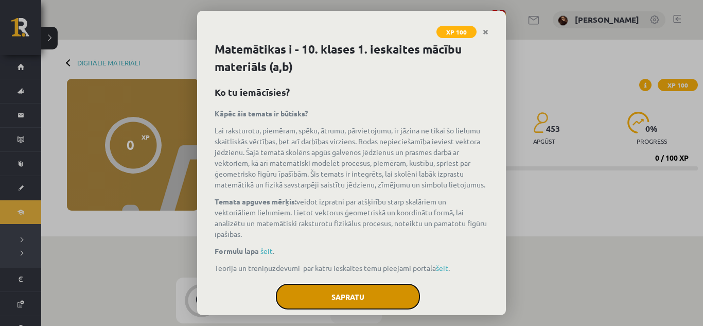
click at [348, 298] on button "Sapratu" at bounding box center [348, 296] width 144 height 26
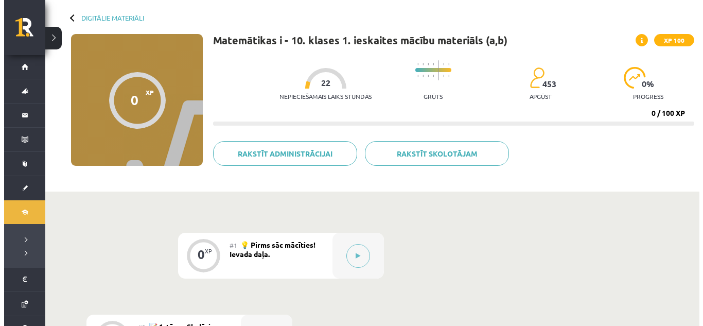
scroll to position [26, 0]
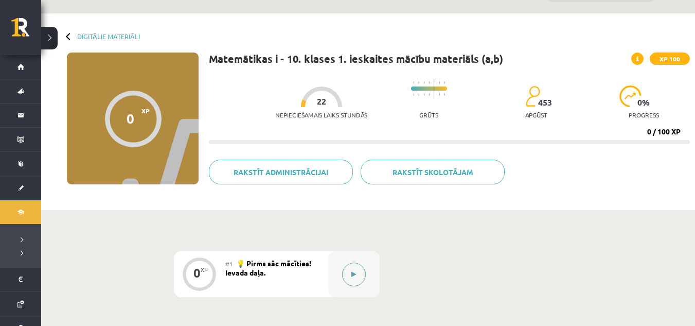
click at [360, 275] on button at bounding box center [354, 274] width 24 height 24
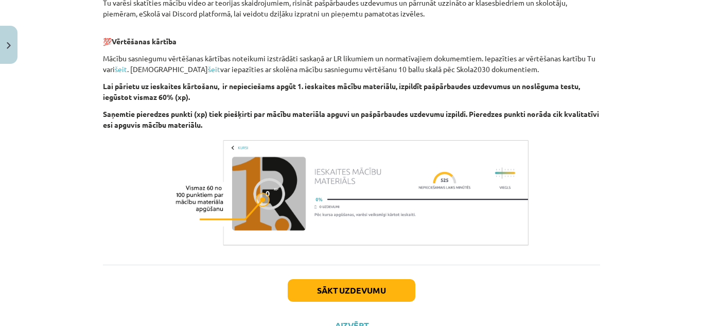
scroll to position [591, 0]
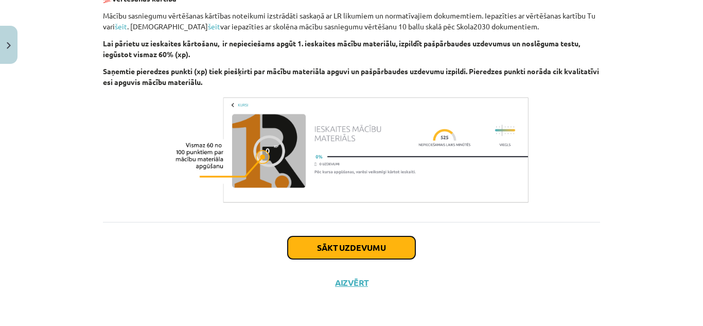
click at [375, 244] on button "Sākt uzdevumu" at bounding box center [351, 247] width 128 height 23
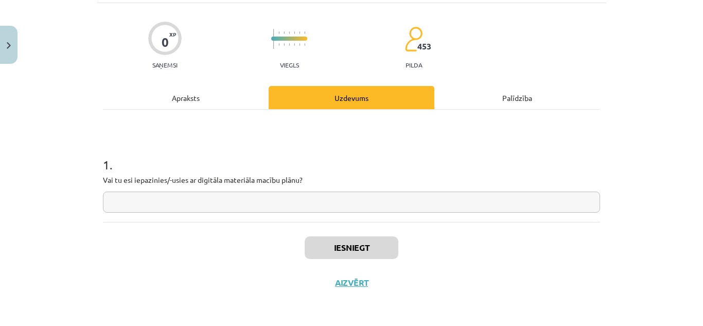
scroll to position [26, 0]
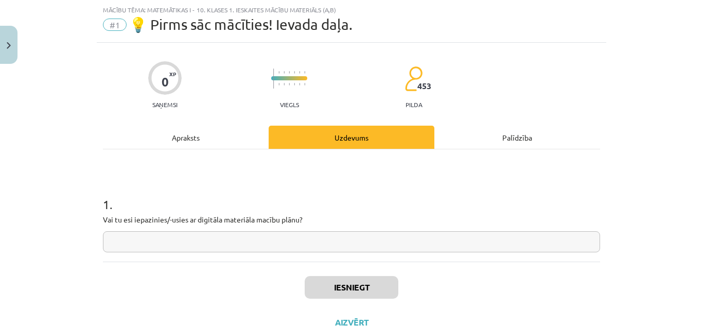
click at [372, 247] on input "text" at bounding box center [351, 241] width 497 height 21
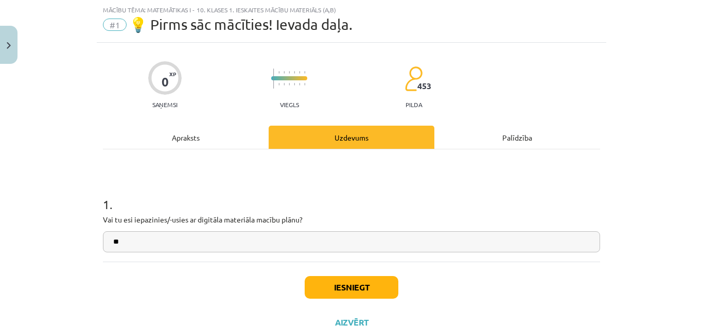
type input "**"
click at [373, 279] on button "Iesniegt" at bounding box center [351, 287] width 94 height 23
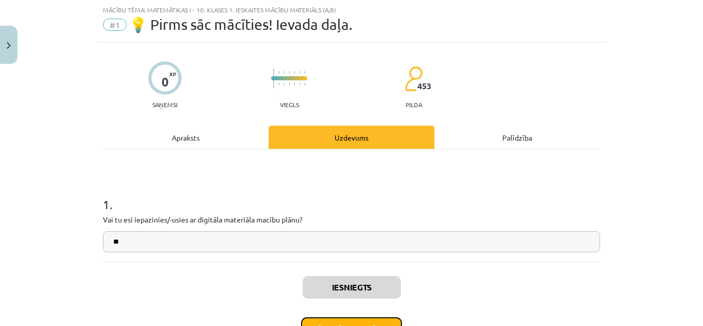
click at [372, 320] on button "Nākamā nodarbība" at bounding box center [351, 329] width 101 height 24
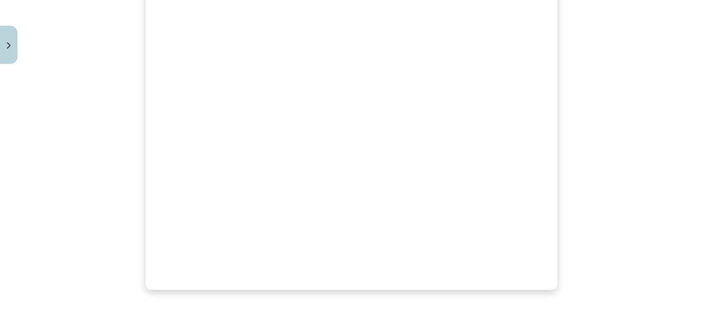
scroll to position [555, 0]
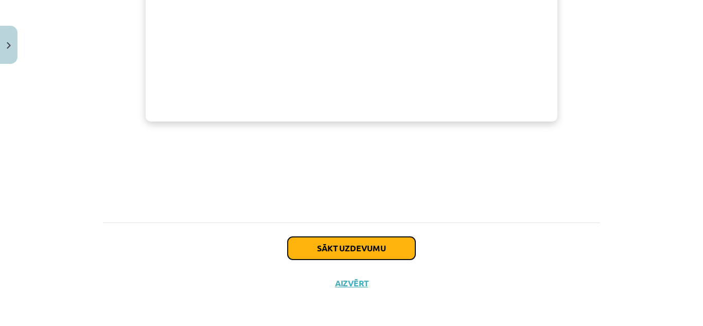
click at [409, 249] on button "Sākt uzdevumu" at bounding box center [351, 248] width 128 height 23
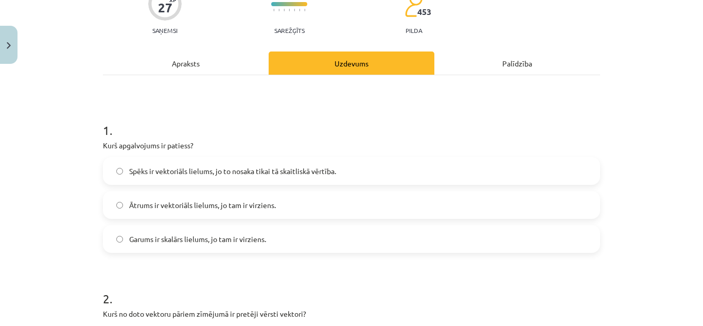
scroll to position [118, 0]
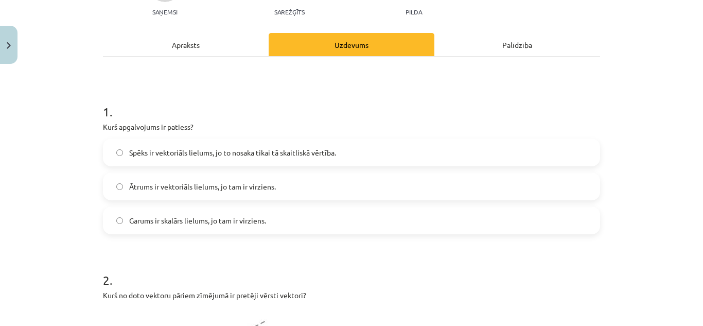
click at [377, 159] on label "Spēks ir vektoriāls lielums, jo to nosaka tikai tā skaitliskā vērtība." at bounding box center [351, 152] width 495 height 26
click at [293, 177] on label "Ātrums ir vektoriāls lielums, jo tam ir virziens." at bounding box center [351, 186] width 495 height 26
drag, startPoint x: 293, startPoint y: 177, endPoint x: 233, endPoint y: 196, distance: 62.5
click at [233, 196] on label "Ātrums ir vektoriāls lielums, jo tam ir virziens." at bounding box center [351, 186] width 495 height 26
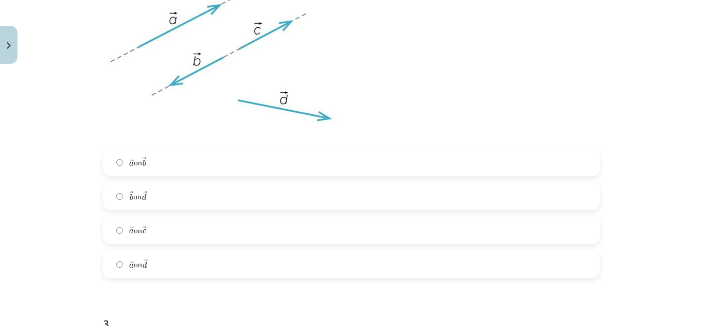
scroll to position [476, 0]
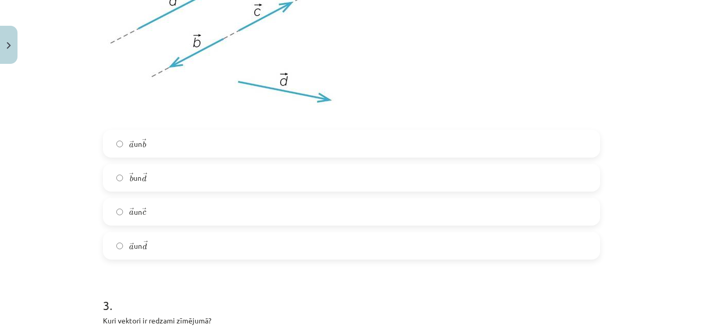
click at [323, 171] on label "→ b b → un → d d →" at bounding box center [351, 178] width 495 height 26
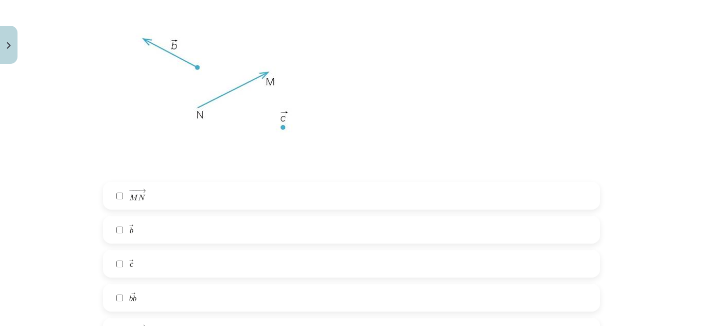
scroll to position [869, 0]
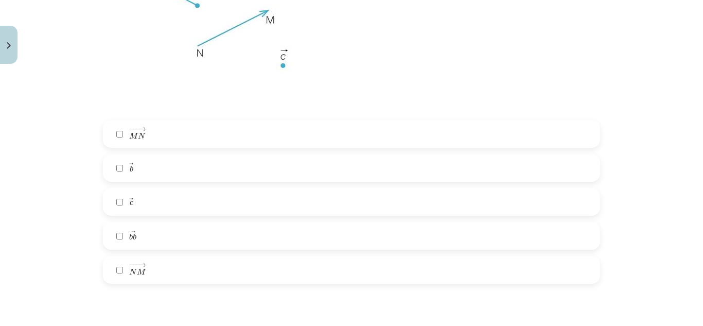
click at [288, 257] on label "− −− → N M N M →" at bounding box center [351, 270] width 495 height 26
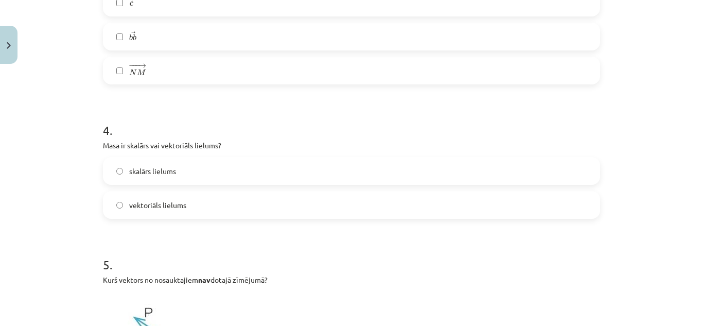
scroll to position [1086, 0]
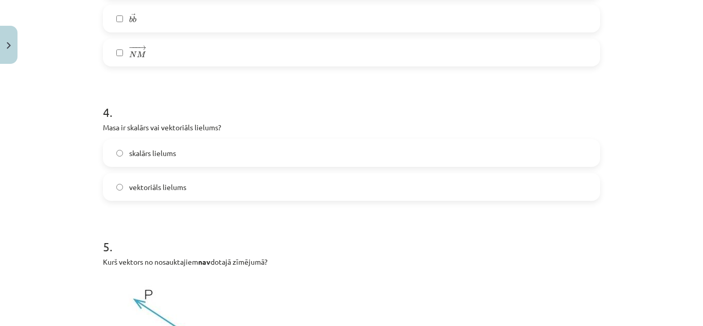
click at [321, 157] on label "skalārs lielums" at bounding box center [351, 153] width 495 height 26
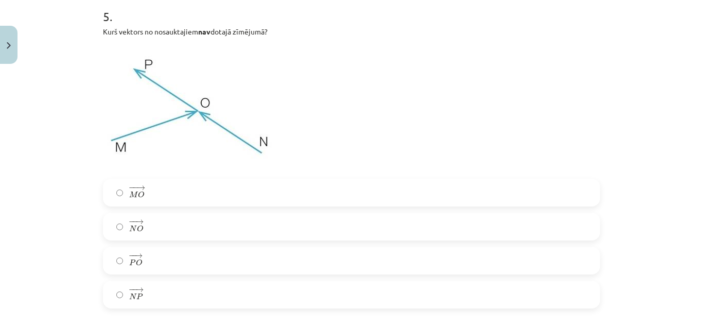
scroll to position [1333, 0]
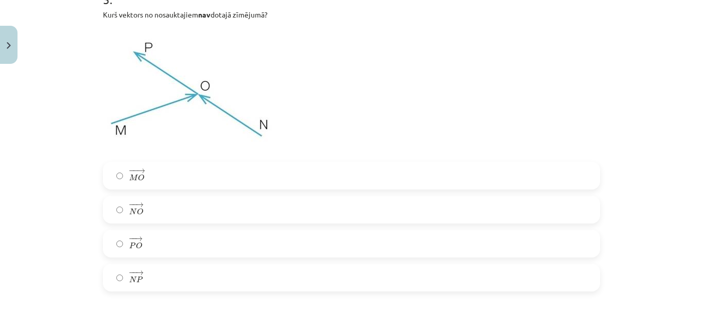
click at [210, 278] on label "− − → N P N P →" at bounding box center [351, 277] width 495 height 26
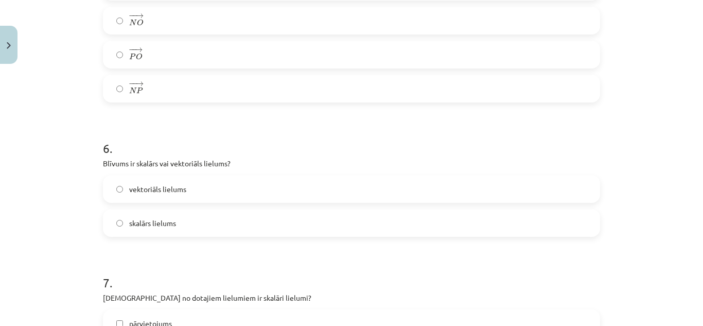
scroll to position [1560, 0]
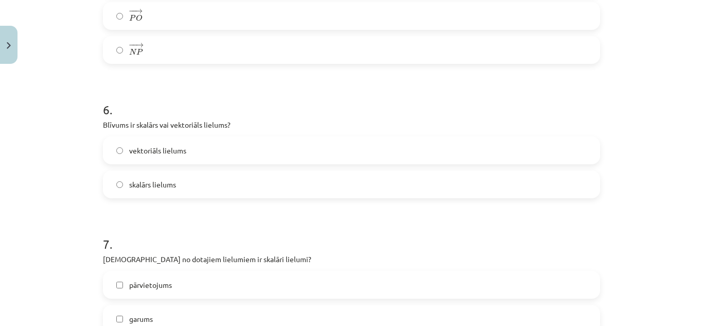
click at [232, 155] on label "vektoriāls lielums" at bounding box center [351, 150] width 495 height 26
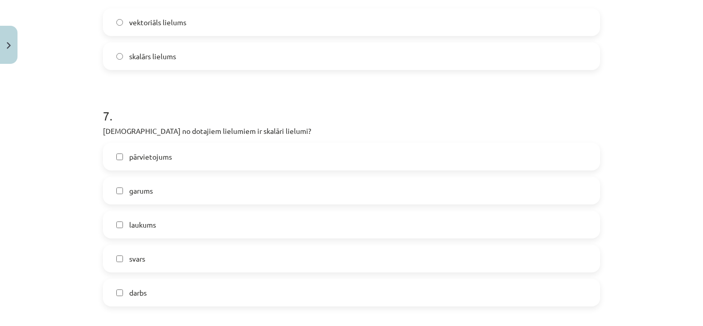
scroll to position [1706, 0]
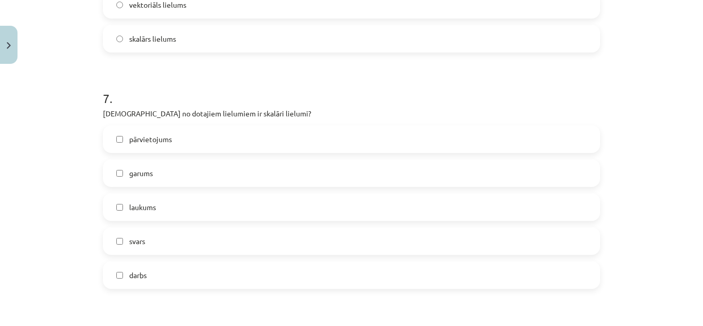
click at [241, 168] on label "garums" at bounding box center [351, 173] width 495 height 26
click at [210, 271] on label "darbs" at bounding box center [351, 275] width 495 height 26
click at [240, 141] on label "pārvietojums" at bounding box center [351, 139] width 495 height 26
click at [234, 162] on label "garums" at bounding box center [351, 173] width 495 height 26
click at [239, 130] on label "pārvietojums" at bounding box center [351, 139] width 495 height 26
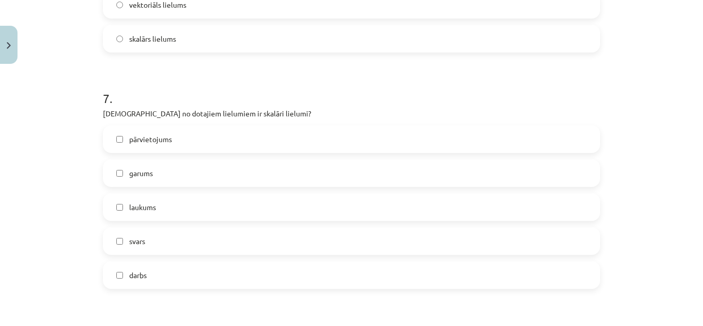
click at [215, 235] on label "svars" at bounding box center [351, 241] width 495 height 26
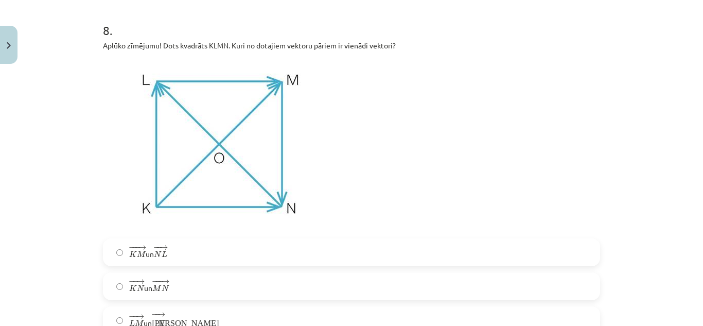
scroll to position [2027, 0]
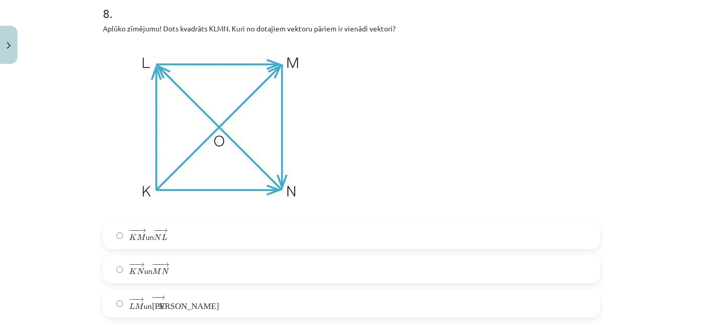
click at [229, 239] on label "− −− → K M K M → un − − → N L N L →" at bounding box center [351, 235] width 495 height 26
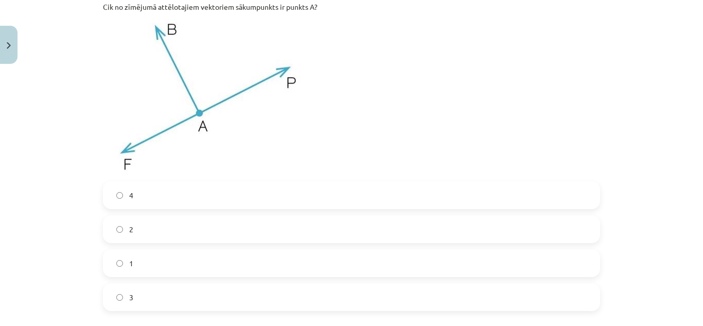
scroll to position [2449, 0]
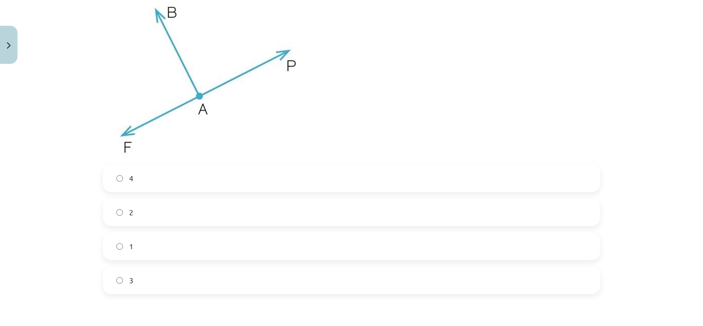
click at [202, 282] on label "3" at bounding box center [351, 280] width 495 height 26
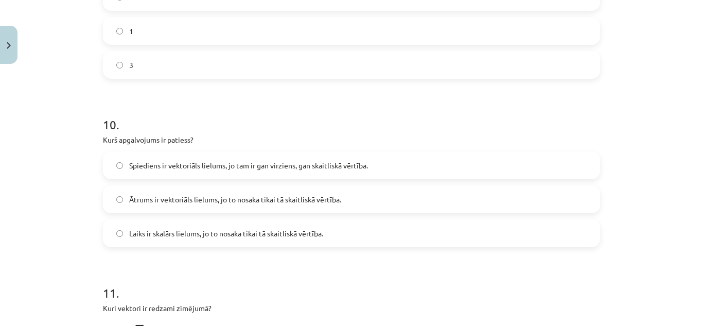
scroll to position [2681, 0]
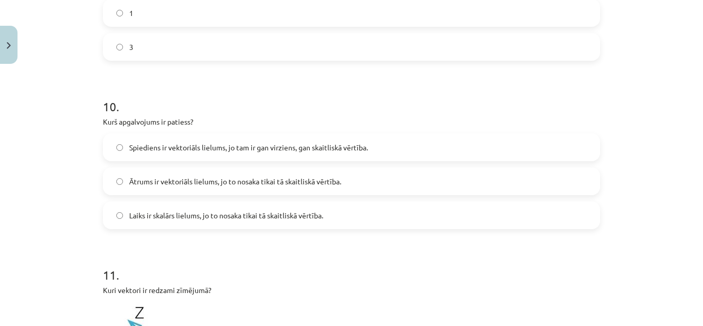
click at [277, 183] on span "Ātrums ir vektoriāls lielums, jo to nosaka tikai tā skaitliskā vērtība." at bounding box center [235, 181] width 212 height 11
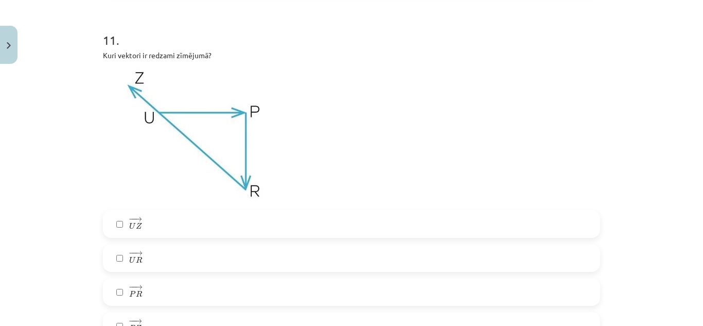
scroll to position [2935, 0]
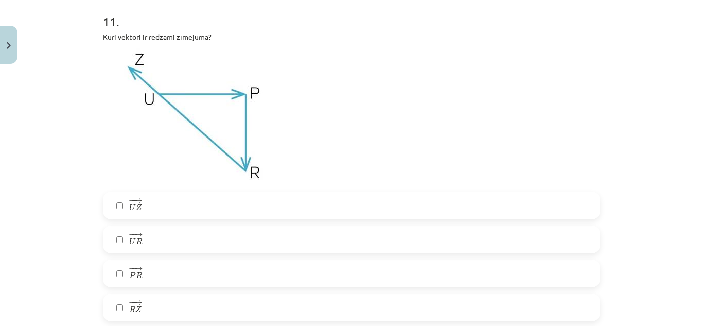
click at [235, 270] on label "− − → P R P R →" at bounding box center [351, 273] width 495 height 26
click at [177, 307] on label "− − → R Z R Z →" at bounding box center [351, 307] width 495 height 26
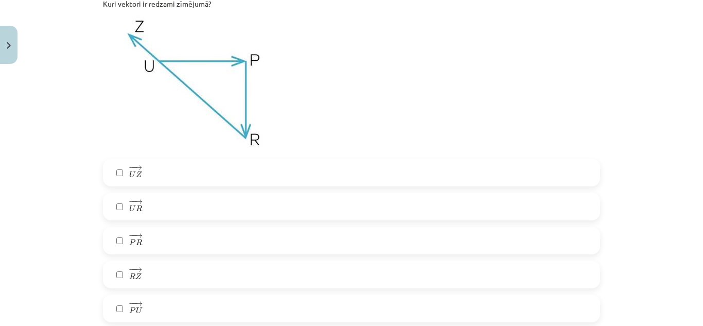
scroll to position [2986, 0]
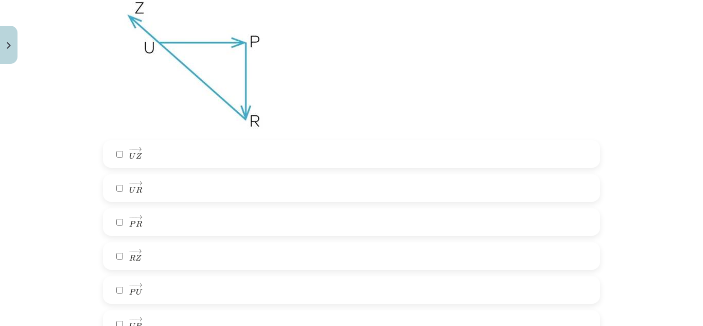
click at [214, 310] on div "− − → U P U P →" at bounding box center [351, 324] width 497 height 28
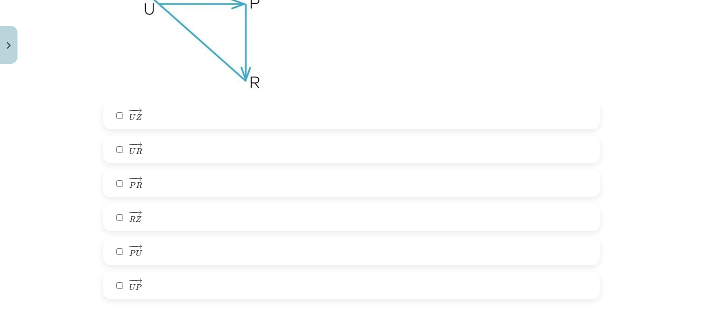
scroll to position [3041, 0]
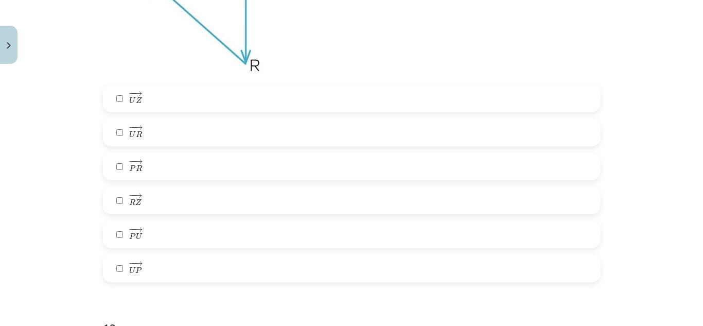
click at [237, 260] on label "− − → U P U P →" at bounding box center [351, 268] width 495 height 26
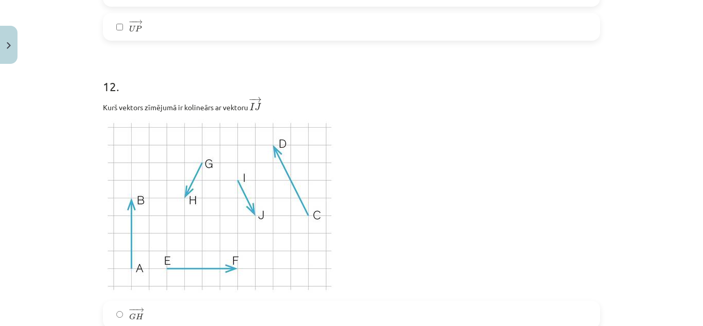
scroll to position [3301, 0]
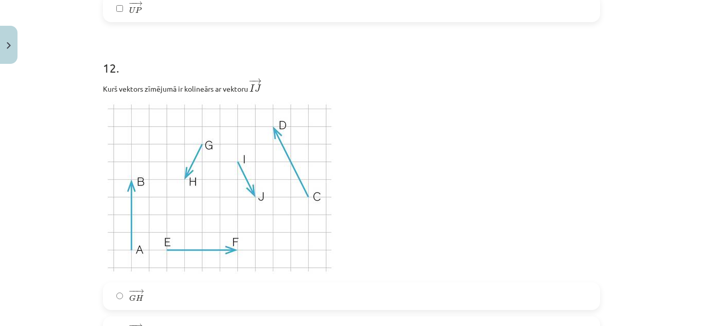
click at [224, 298] on label "− − → G H G H →" at bounding box center [351, 296] width 495 height 26
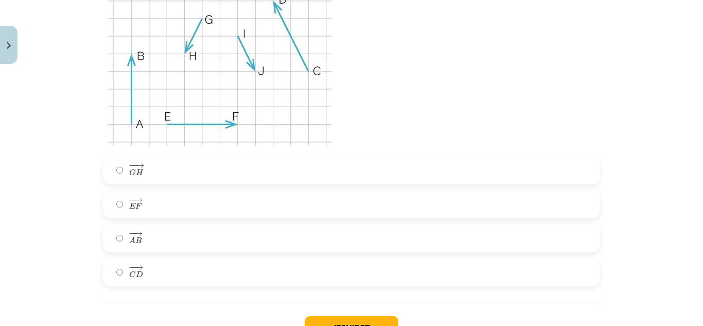
scroll to position [3444, 0]
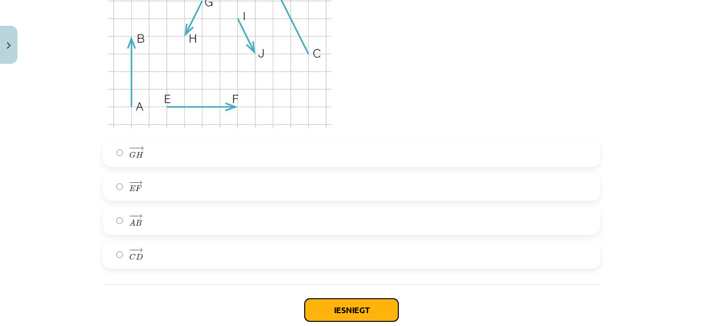
click at [343, 305] on button "Iesniegt" at bounding box center [351, 309] width 94 height 23
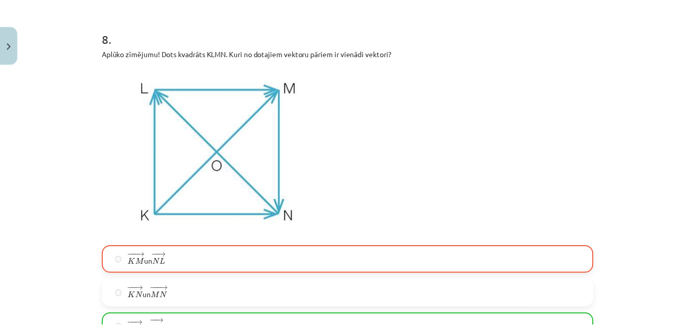
scroll to position [3539, 0]
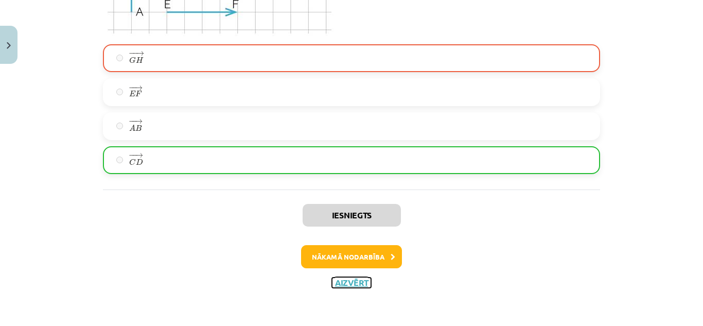
click at [359, 281] on button "Aizvērt" at bounding box center [351, 282] width 39 height 10
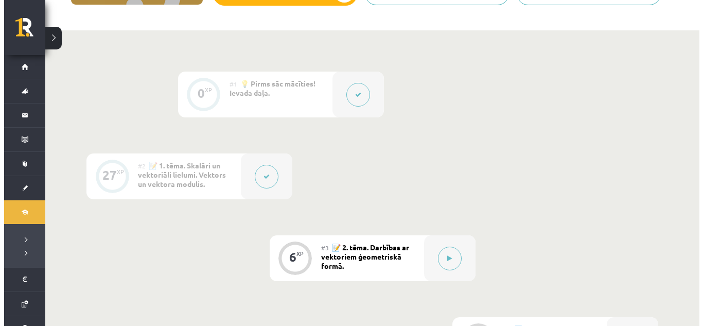
scroll to position [223, 0]
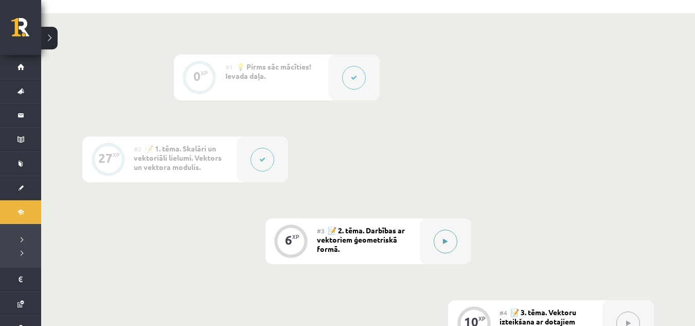
click at [436, 243] on button at bounding box center [446, 241] width 24 height 24
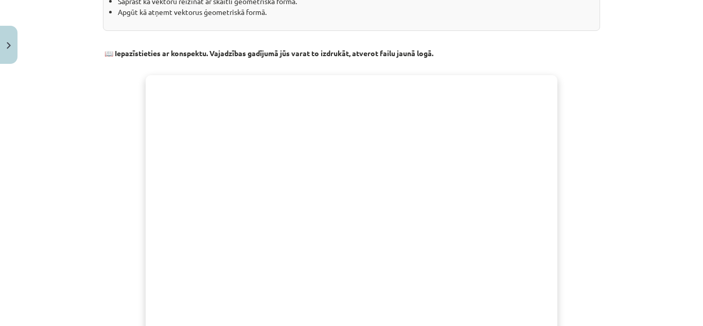
scroll to position [464, 0]
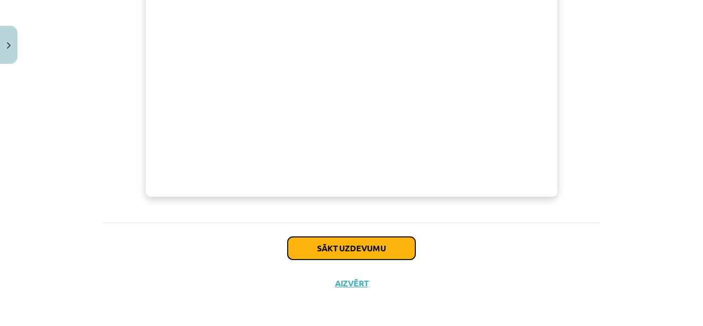
click at [388, 242] on button "Sākt uzdevumu" at bounding box center [351, 248] width 128 height 23
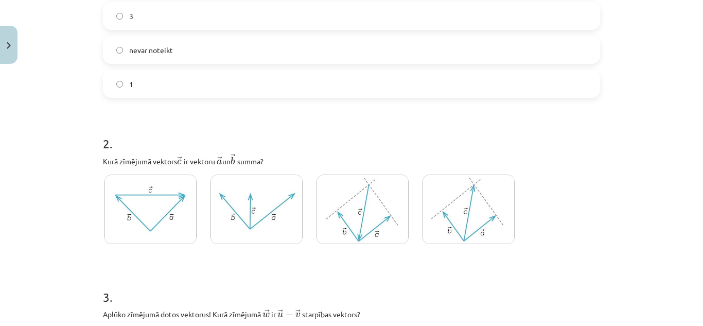
scroll to position [489, 0]
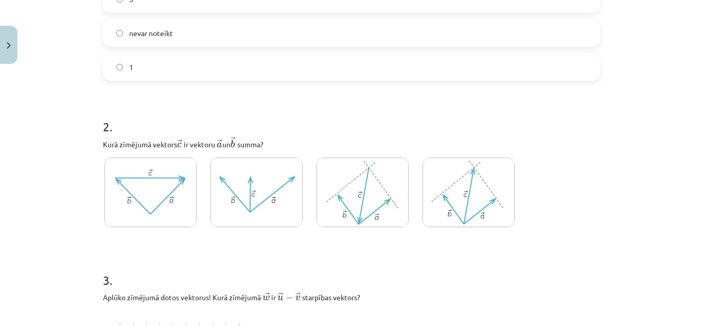
click at [171, 189] on img at bounding box center [150, 191] width 92 height 69
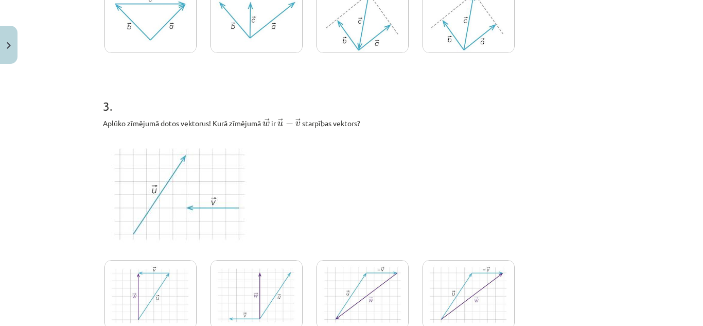
scroll to position [680, 0]
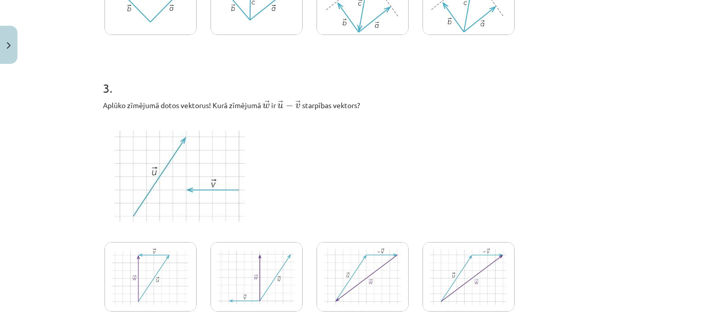
click at [380, 262] on img at bounding box center [362, 276] width 92 height 69
click at [159, 276] on img at bounding box center [150, 276] width 92 height 69
click at [479, 273] on img at bounding box center [468, 276] width 92 height 69
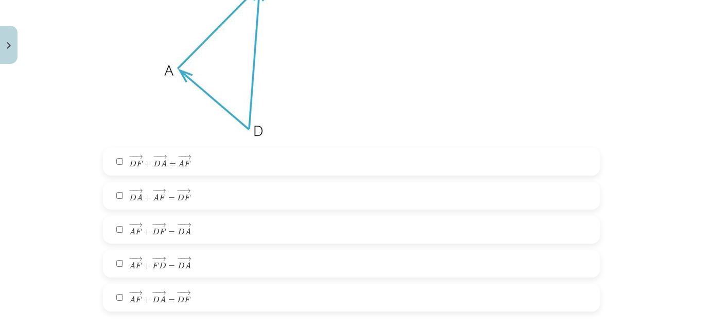
scroll to position [1068, 0]
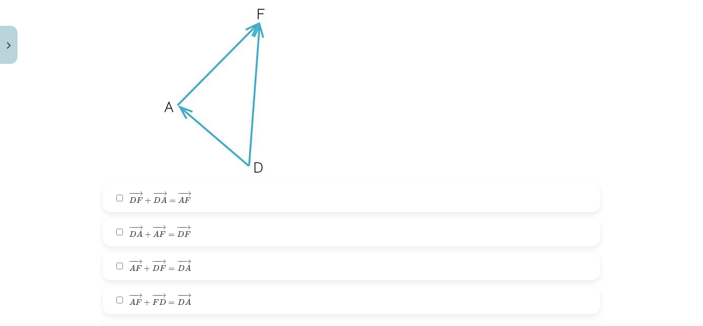
click at [291, 302] on label "− − → A F + − − → F D = − − → D A A F → + F D → = D A →" at bounding box center [351, 300] width 495 height 26
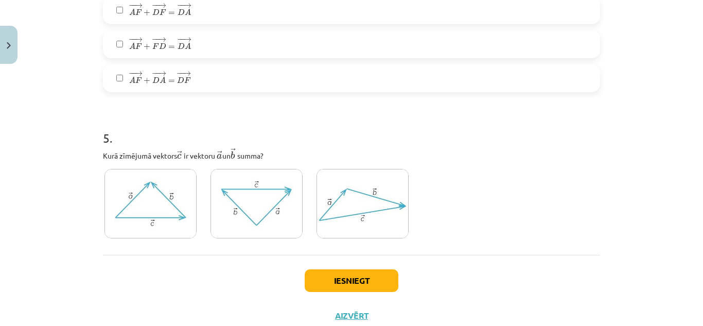
scroll to position [1342, 0]
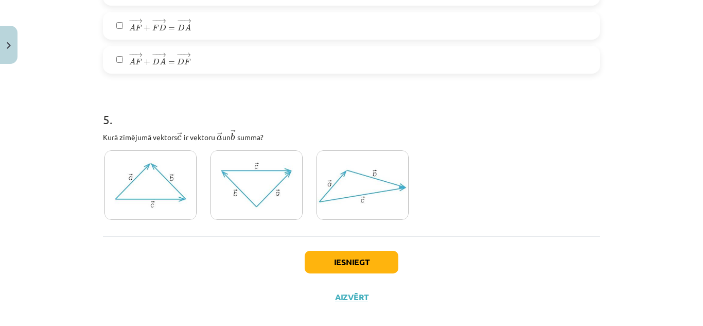
click at [277, 186] on img at bounding box center [256, 184] width 92 height 69
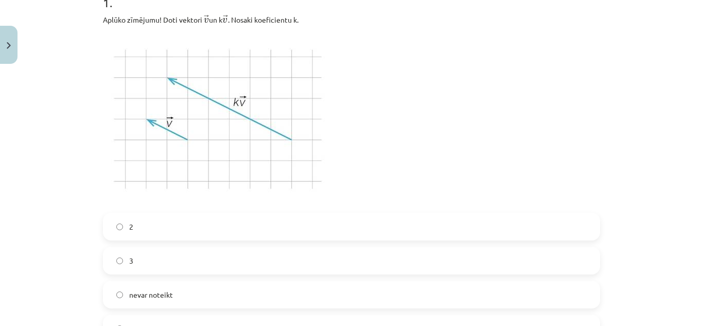
scroll to position [246, 0]
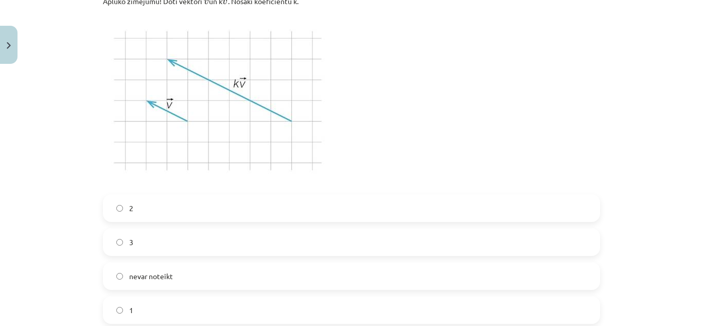
click at [276, 206] on label "2" at bounding box center [351, 208] width 495 height 26
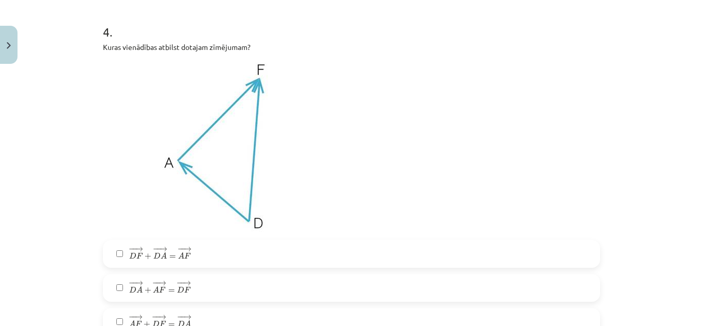
scroll to position [1359, 0]
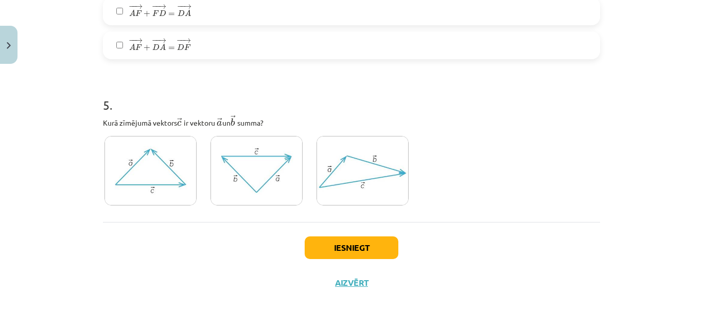
click at [370, 232] on div "Iesniegt Aizvērt" at bounding box center [351, 258] width 497 height 72
click at [377, 248] on button "Iesniegt" at bounding box center [351, 247] width 94 height 23
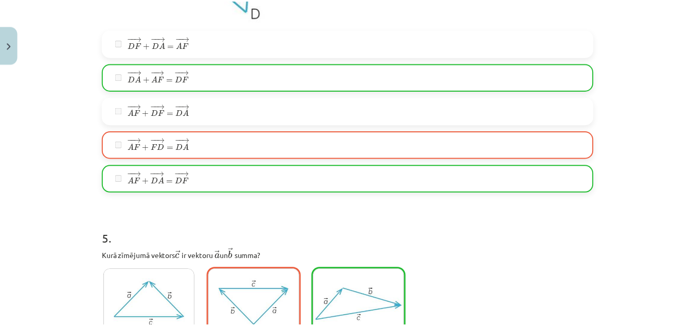
scroll to position [1392, 0]
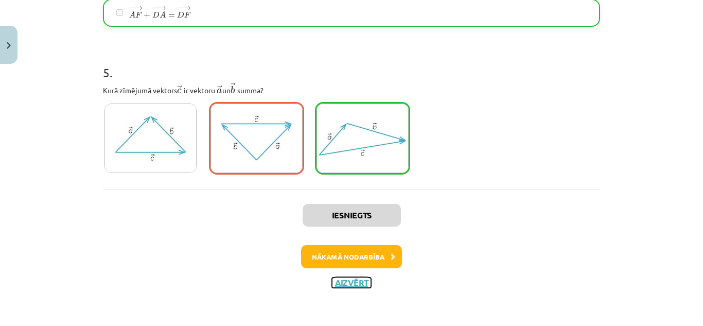
click at [350, 282] on button "Aizvērt" at bounding box center [351, 282] width 39 height 10
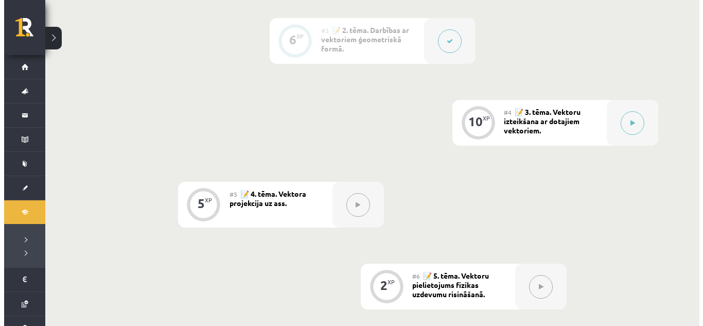
scroll to position [360, 0]
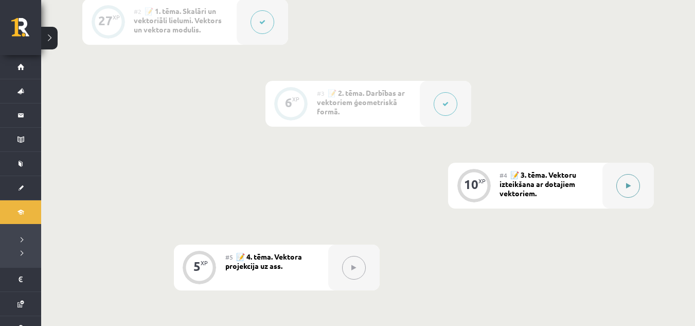
click at [605, 178] on div at bounding box center [627, 186] width 51 height 46
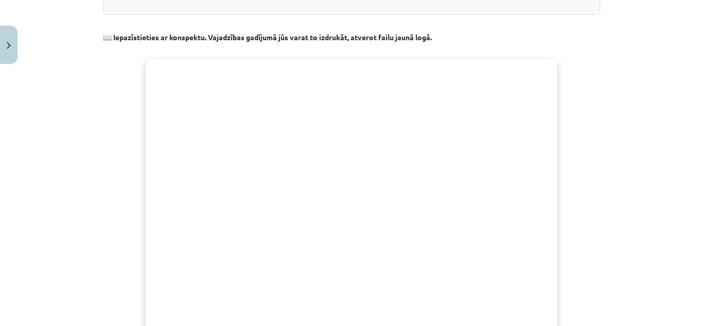
scroll to position [453, 0]
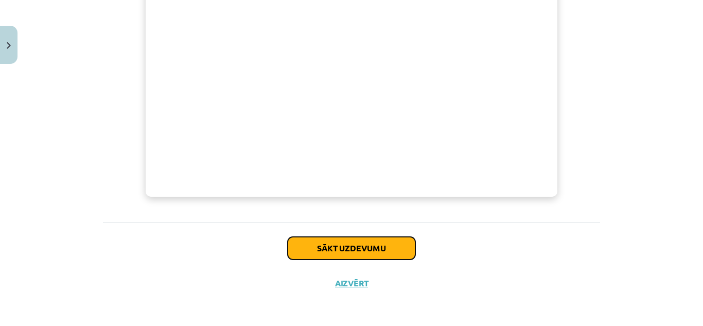
click at [385, 237] on button "Sākt uzdevumu" at bounding box center [351, 248] width 128 height 23
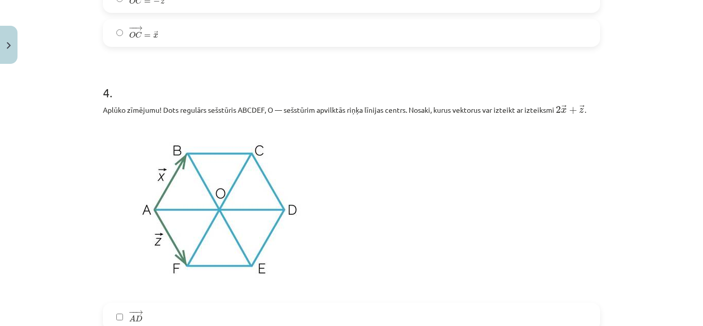
scroll to position [1323, 0]
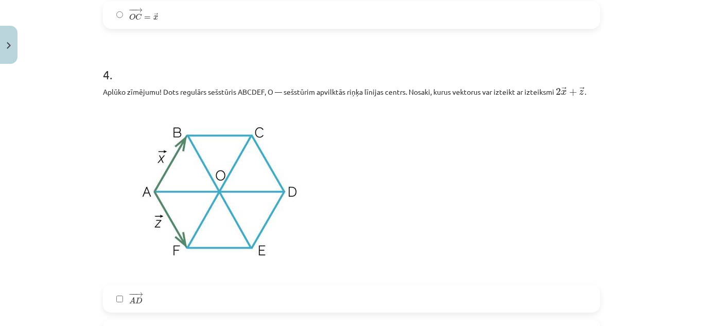
click at [385, 236] on p at bounding box center [351, 190] width 497 height 175
